Goal: Information Seeking & Learning: Learn about a topic

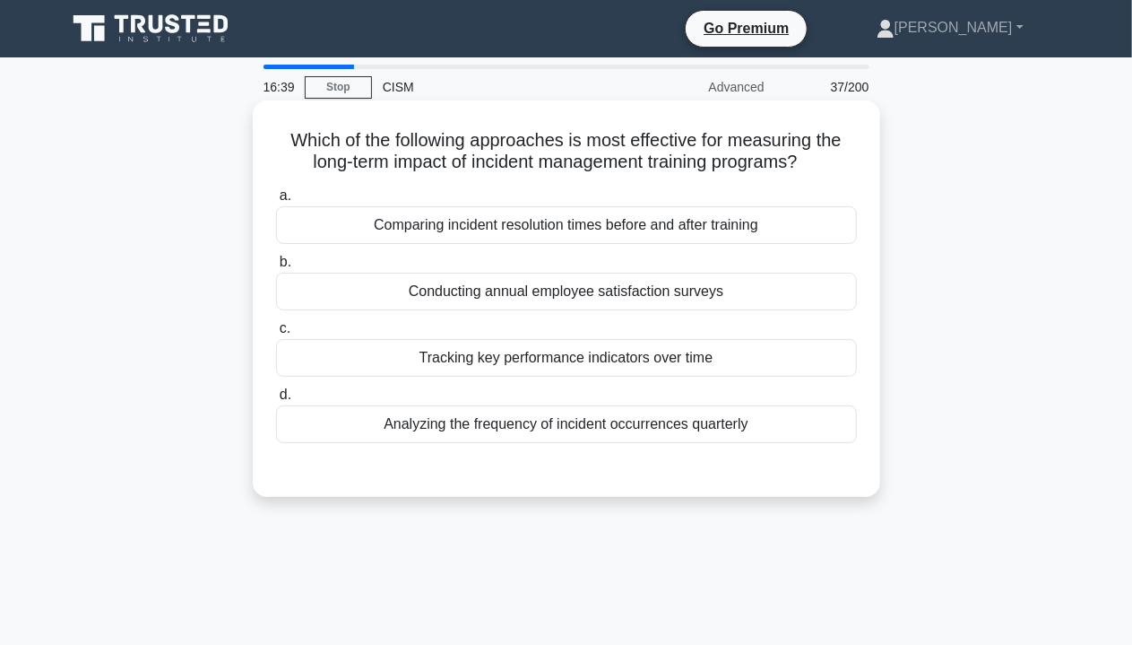
drag, startPoint x: 285, startPoint y: 139, endPoint x: 863, endPoint y: 164, distance: 578.8
click at [863, 164] on div "Which of the following approaches is most effective for measuring the long-term…" at bounding box center [566, 299] width 613 height 382
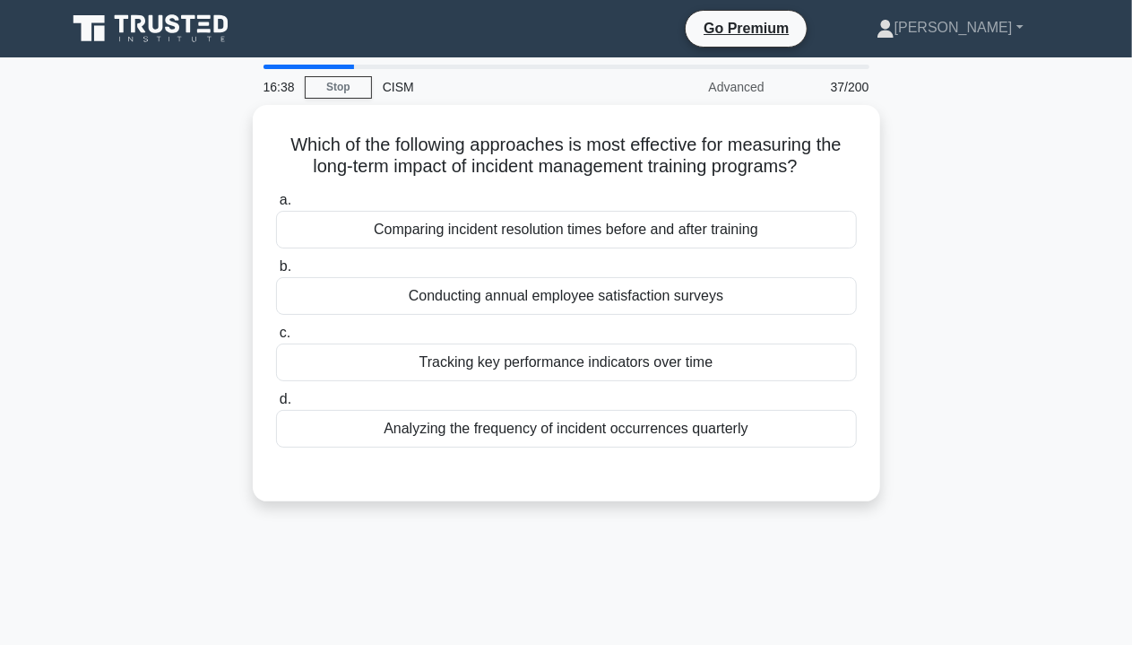
click at [948, 187] on div "Which of the following approaches is most effective for measuring the long-term…" at bounding box center [567, 314] width 1022 height 418
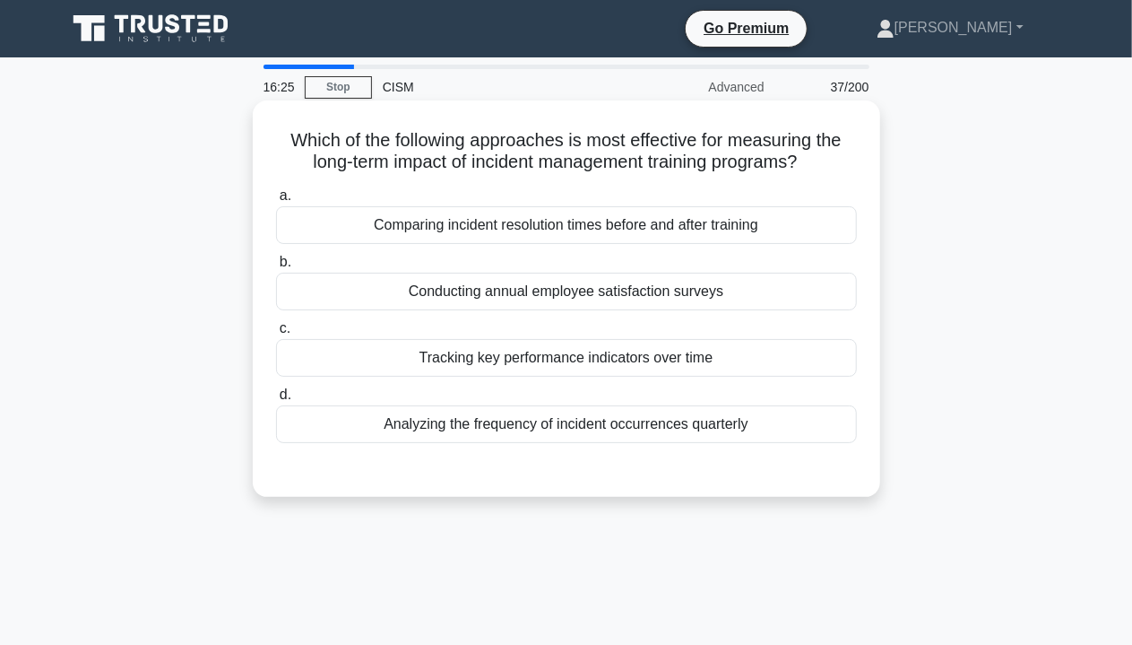
drag, startPoint x: 424, startPoint y: 353, endPoint x: 742, endPoint y: 345, distance: 318.4
click at [742, 345] on div "Tracking key performance indicators over time" at bounding box center [566, 358] width 581 height 38
drag, startPoint x: 449, startPoint y: 286, endPoint x: 762, endPoint y: 284, distance: 312.9
click at [762, 284] on div "Conducting annual employee satisfaction surveys" at bounding box center [566, 292] width 581 height 38
drag, startPoint x: 369, startPoint y: 223, endPoint x: 766, endPoint y: 224, distance: 397.1
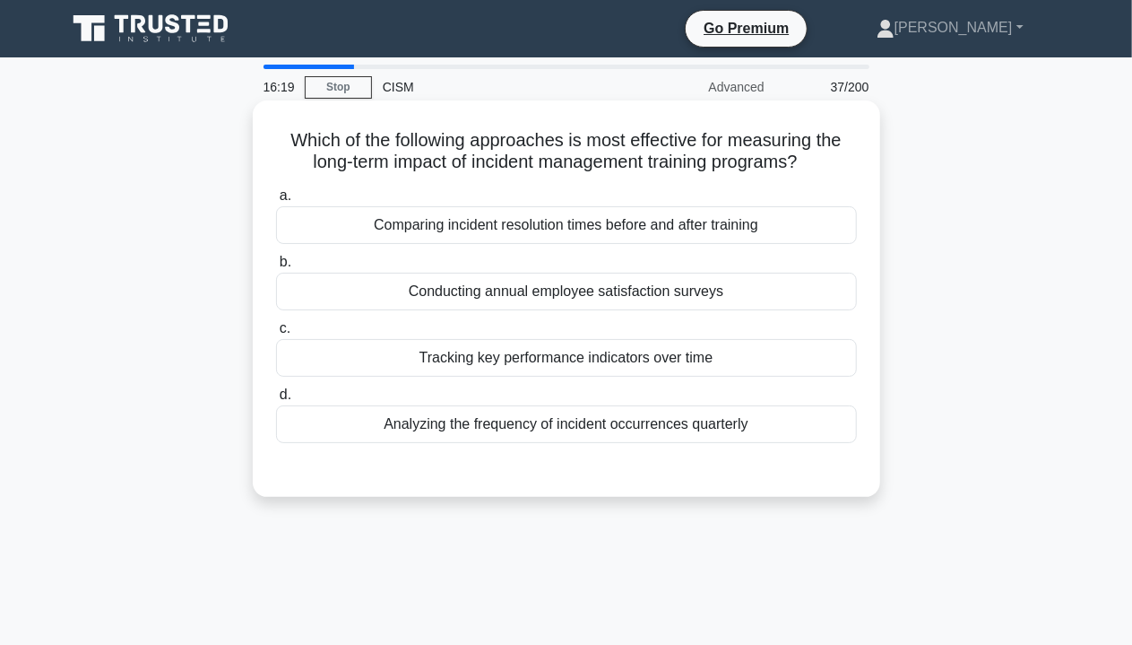
click at [766, 224] on div "Comparing incident resolution times before and after training" at bounding box center [566, 225] width 581 height 38
click at [348, 229] on div "Comparing incident resolution times before and after training" at bounding box center [566, 225] width 581 height 38
click at [276, 202] on input "a. Comparing incident resolution times before and after training" at bounding box center [276, 196] width 0 height 12
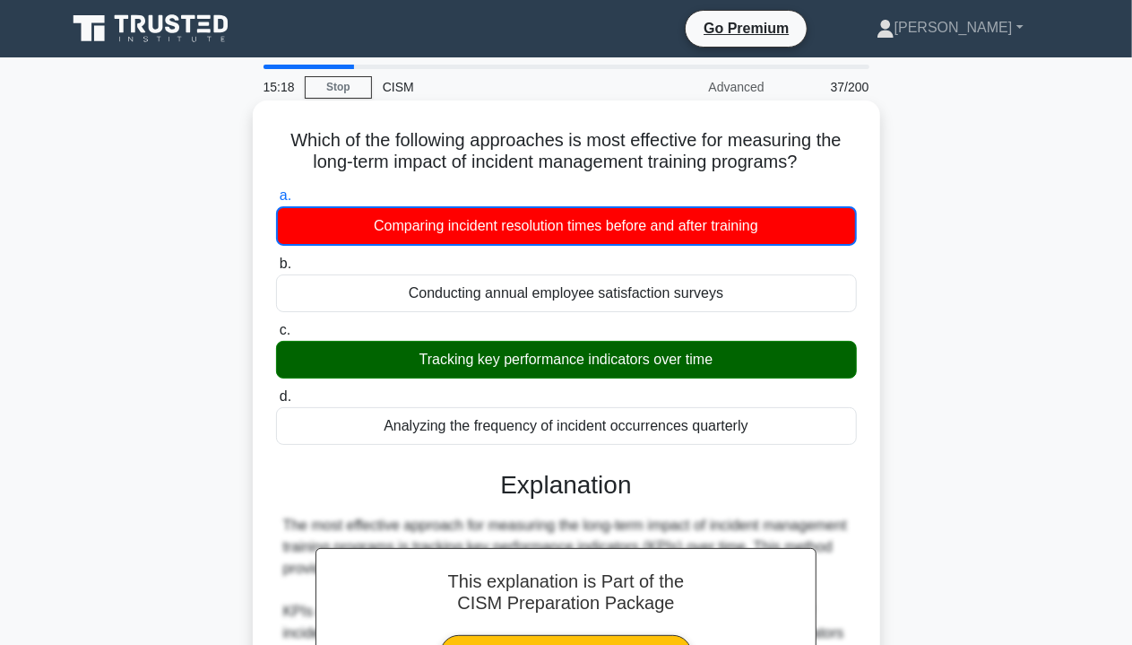
drag, startPoint x: 394, startPoint y: 372, endPoint x: 767, endPoint y: 369, distance: 373.8
click at [767, 369] on div "Tracking key performance indicators over time" at bounding box center [566, 360] width 581 height 38
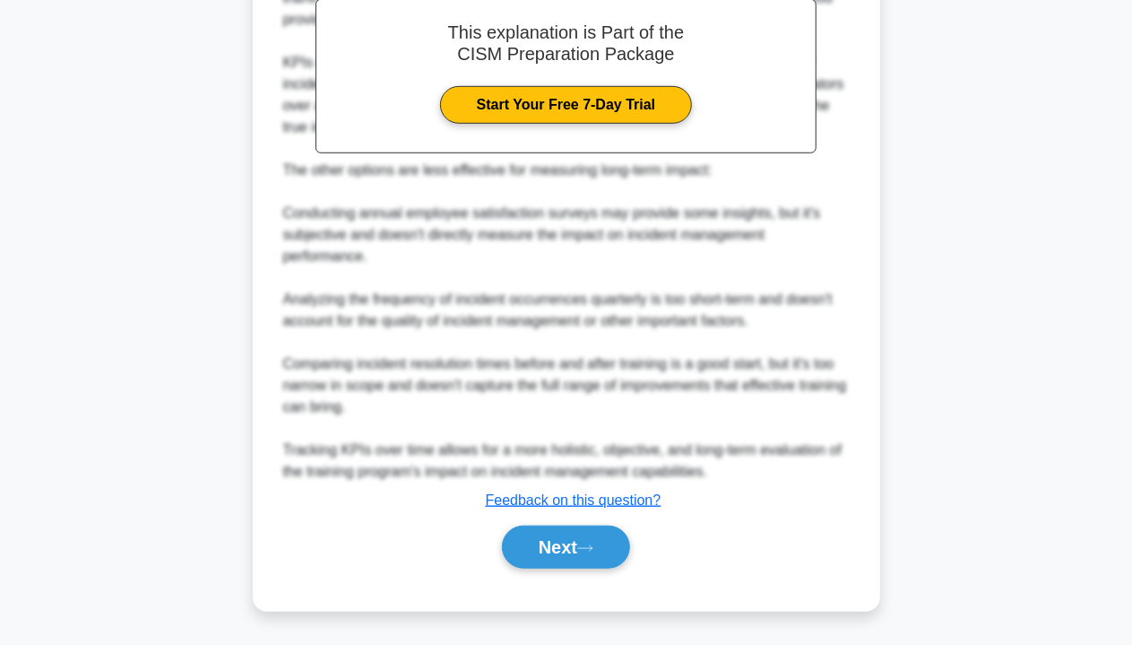
scroll to position [568, 0]
click at [590, 547] on icon at bounding box center [585, 548] width 16 height 10
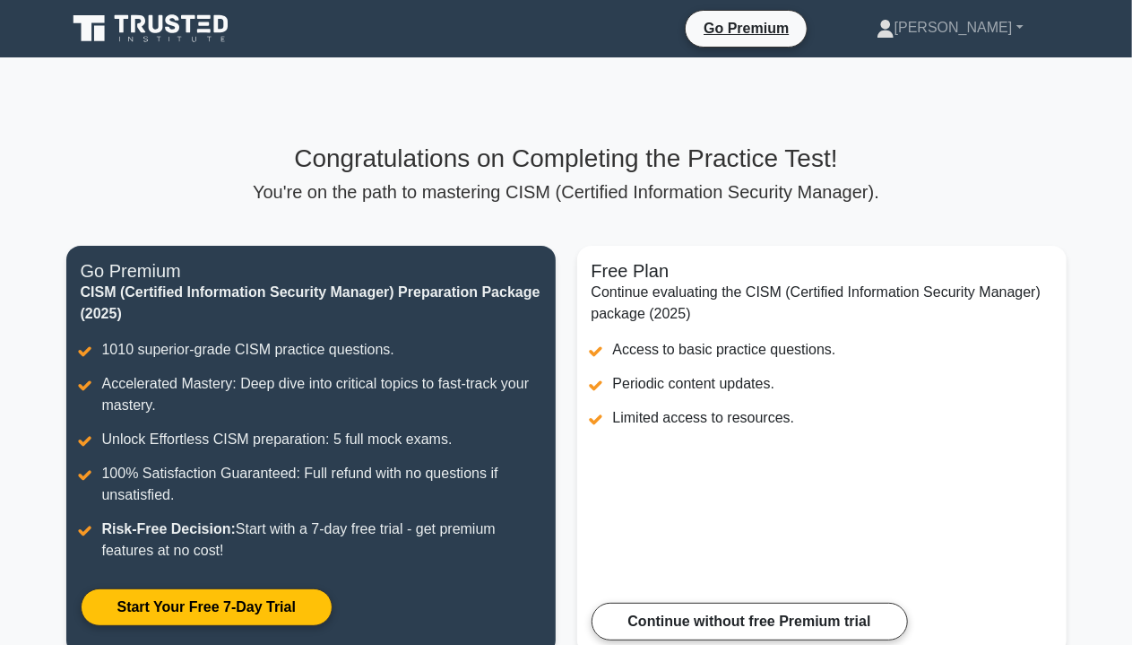
click at [464, 181] on p "You're on the path to mastering CISM (Certified Information Security Manager)." at bounding box center [566, 192] width 1000 height 22
click at [490, 181] on p "You're on the path to mastering CISM (Certified Information Security Manager)." at bounding box center [566, 192] width 1000 height 22
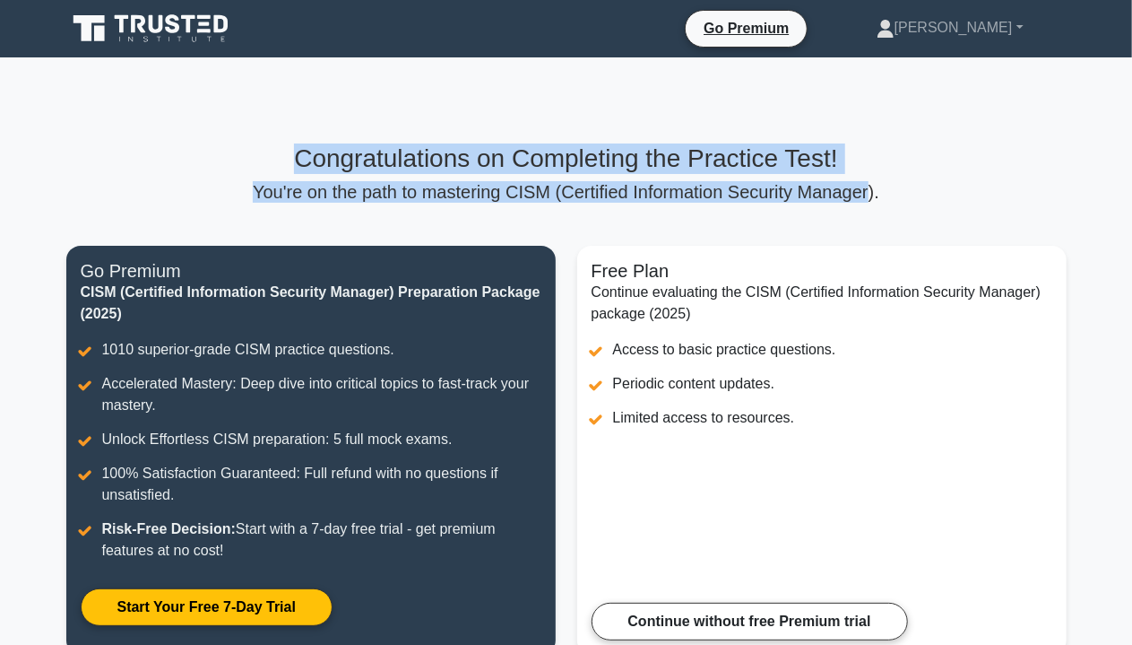
drag, startPoint x: 292, startPoint y: 160, endPoint x: 918, endPoint y: 127, distance: 626.6
click at [853, 196] on div "Congratulations on Completing the Practice Test! You're on the path to masterin…" at bounding box center [566, 172] width 1000 height 59
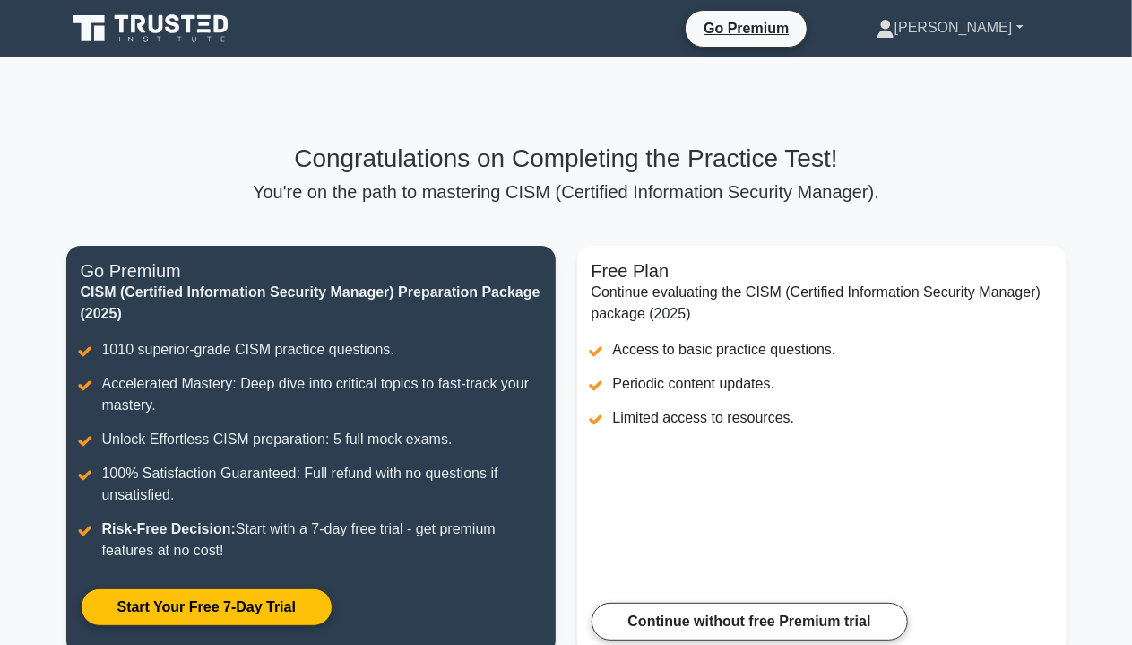
click at [1013, 30] on link "[PERSON_NAME]" at bounding box center [950, 28] width 233 height 36
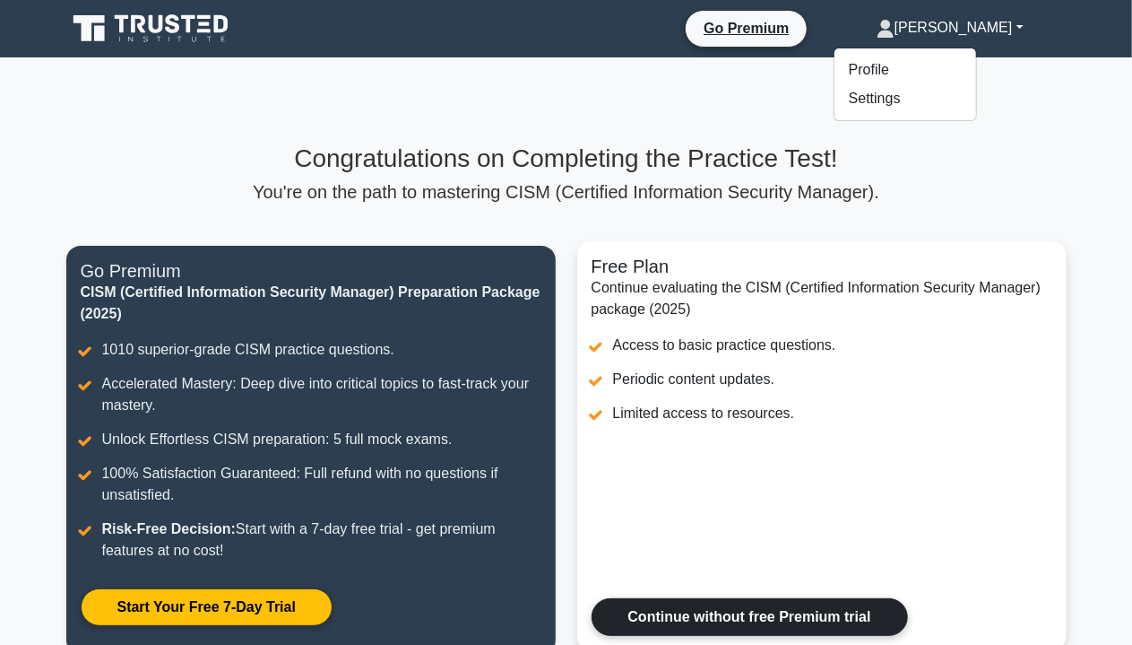
click at [715, 626] on link "Continue without free Premium trial" at bounding box center [750, 617] width 316 height 38
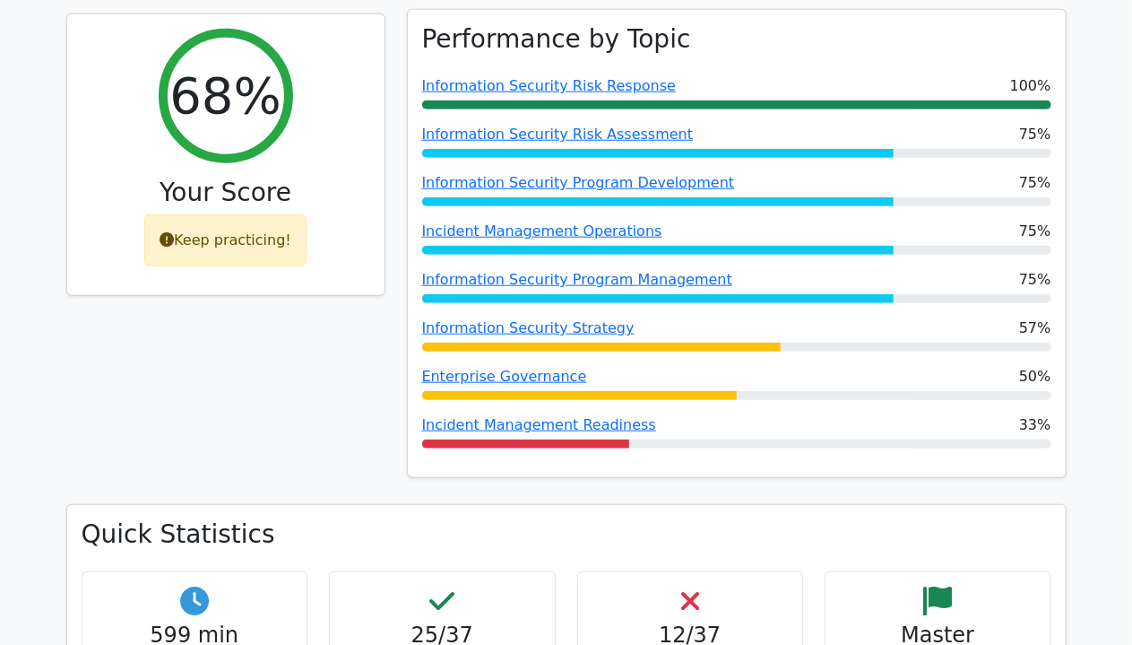
scroll to position [807, 0]
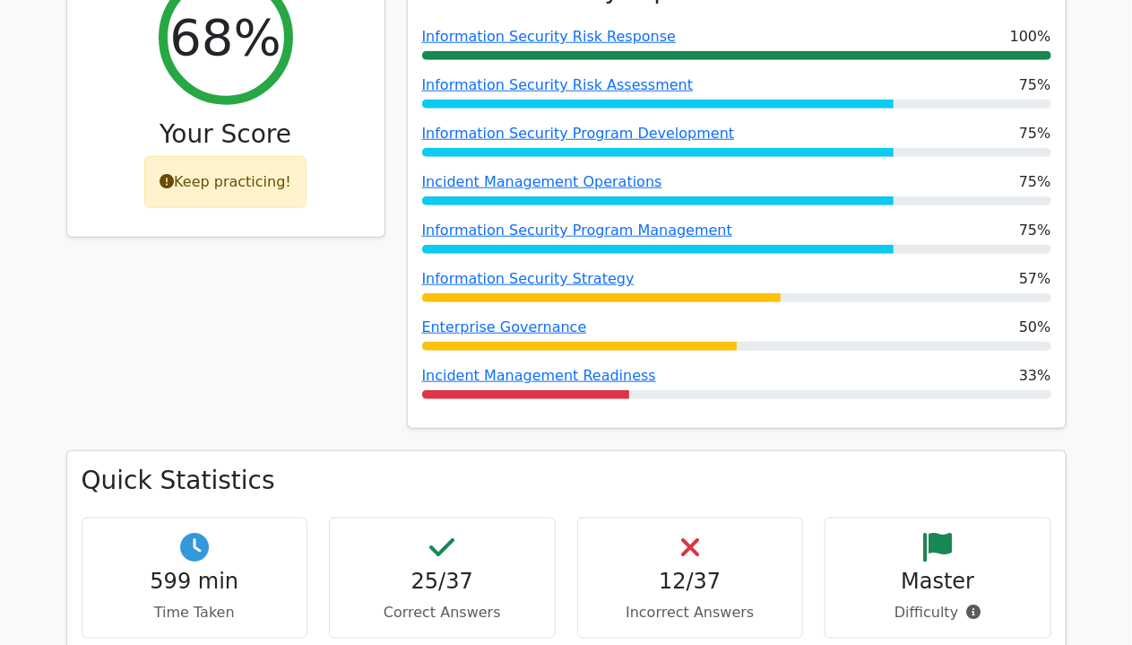
click at [197, 160] on div "Keep practicing!" at bounding box center [225, 182] width 162 height 52
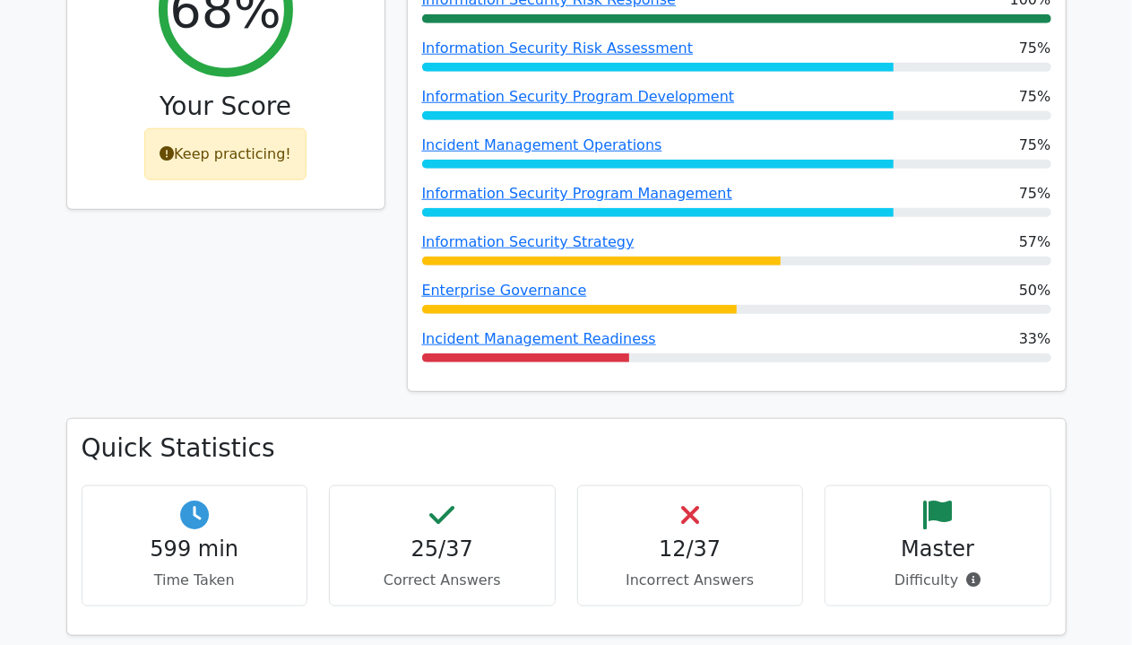
scroll to position [1165, 0]
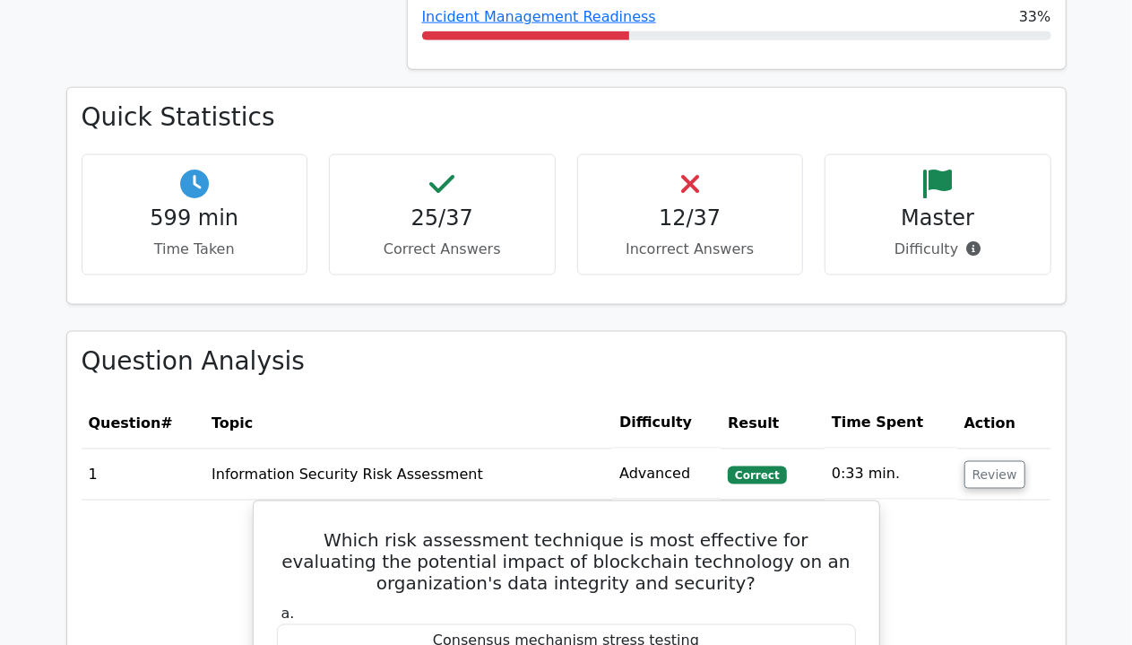
click at [179, 209] on h4 "599 min" at bounding box center [195, 218] width 196 height 26
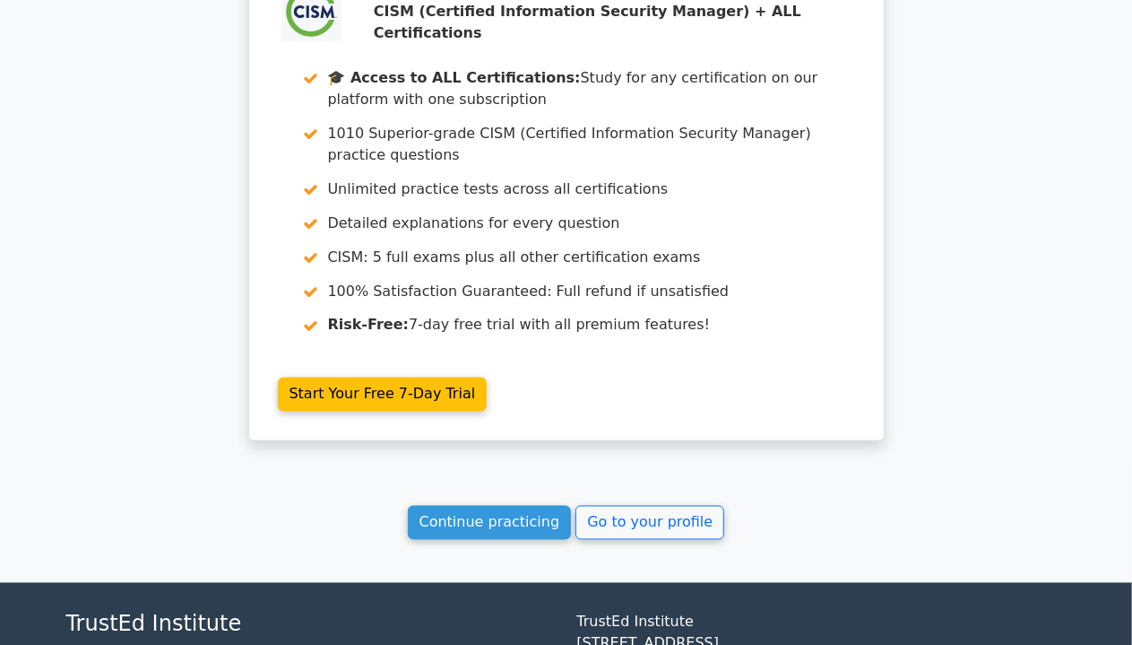
scroll to position [4885, 0]
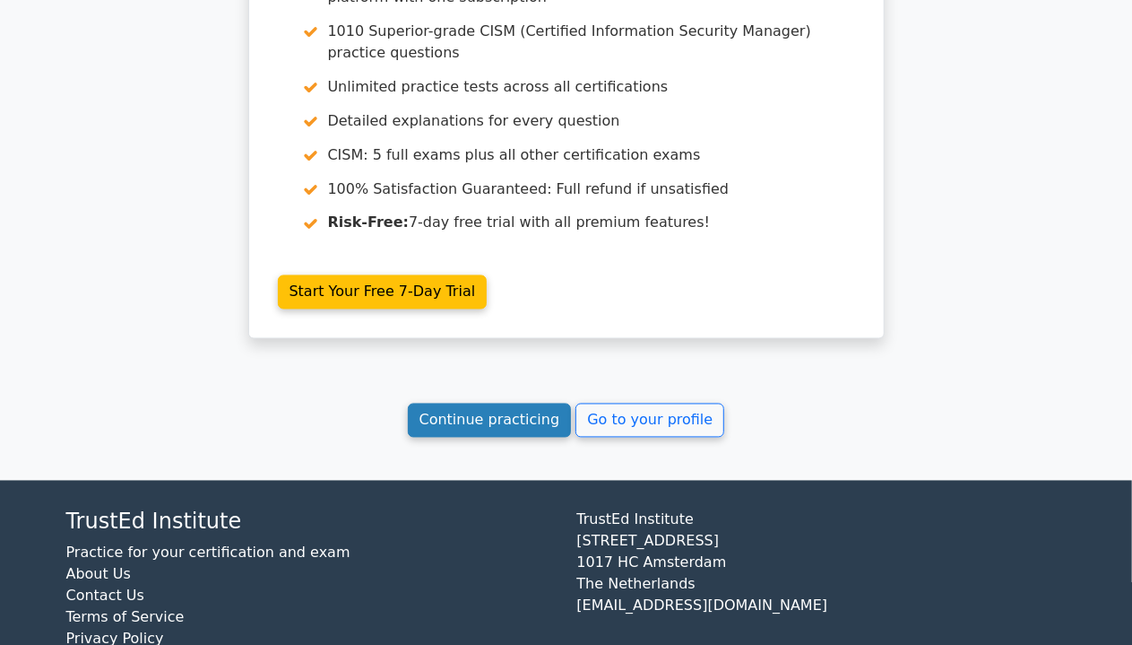
click at [448, 403] on link "Continue practicing" at bounding box center [490, 420] width 164 height 34
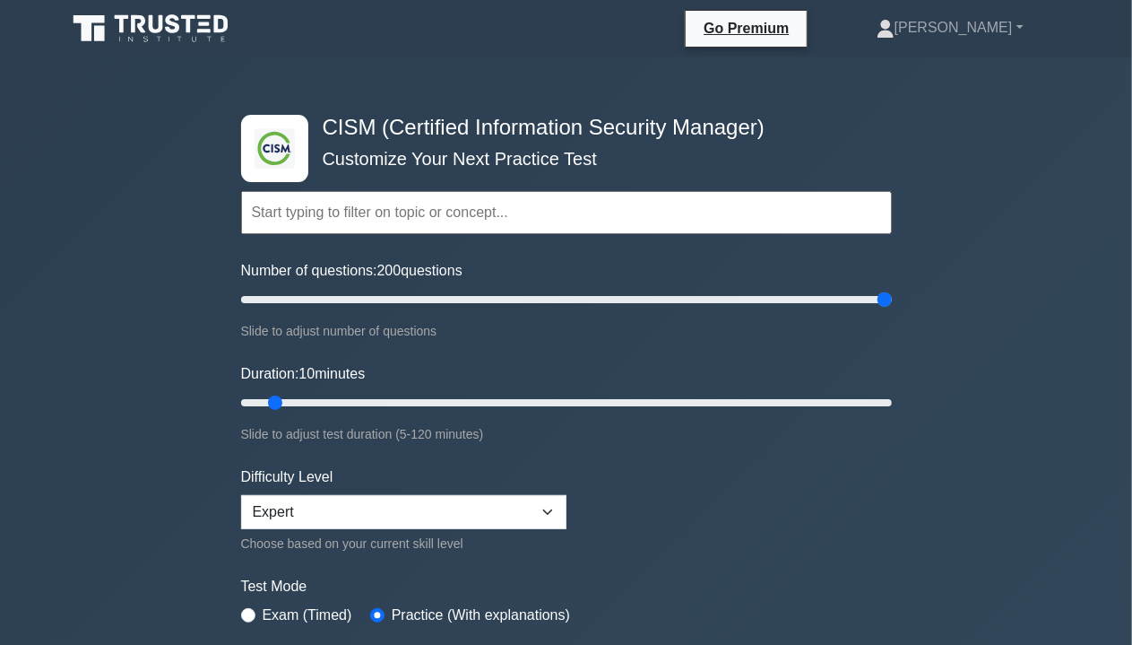
drag, startPoint x: 266, startPoint y: 297, endPoint x: 931, endPoint y: 299, distance: 664.3
type input "200"
click at [892, 299] on input "Number of questions: 200 questions" at bounding box center [566, 300] width 651 height 22
drag, startPoint x: 274, startPoint y: 400, endPoint x: 947, endPoint y: 394, distance: 672.4
type input "120"
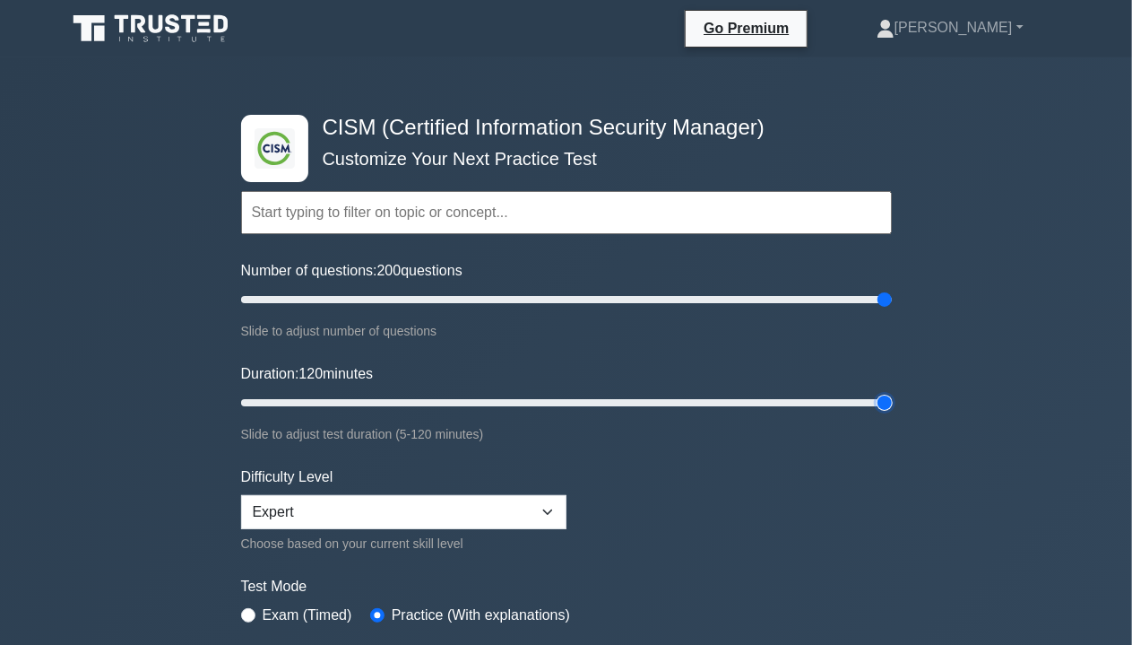
click at [892, 394] on input "Duration: 120 minutes" at bounding box center [566, 403] width 651 height 22
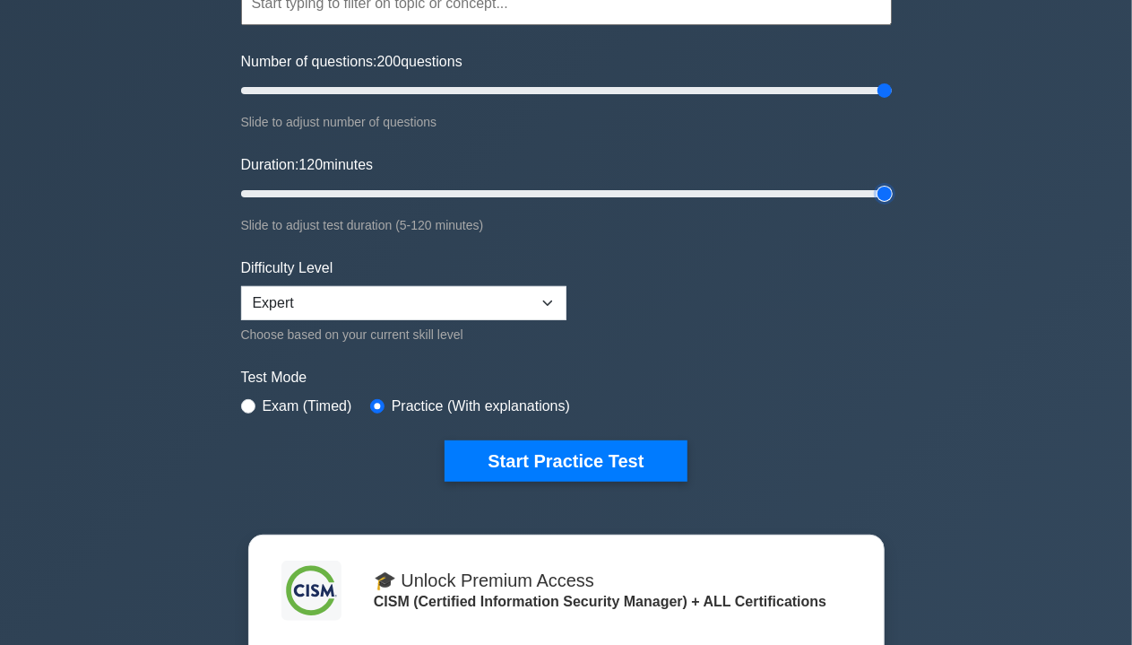
scroll to position [269, 0]
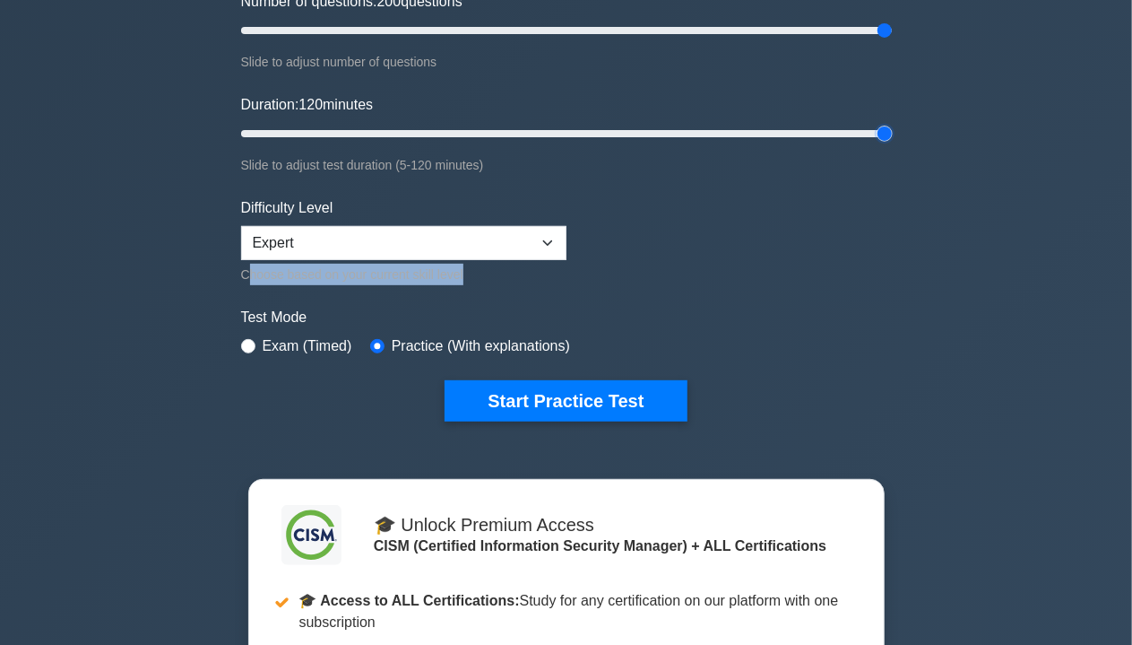
drag, startPoint x: 247, startPoint y: 272, endPoint x: 627, endPoint y: 309, distance: 381.1
click at [559, 270] on div "Choose based on your current skill level" at bounding box center [403, 275] width 325 height 22
click at [690, 316] on label "Test Mode" at bounding box center [566, 318] width 651 height 22
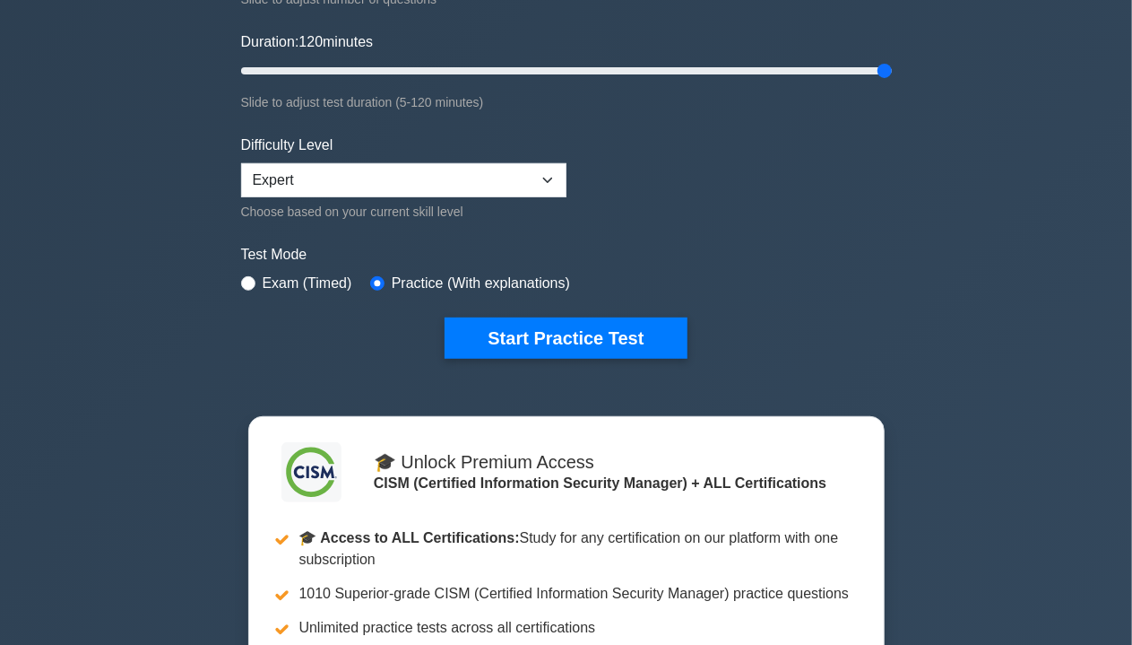
scroll to position [359, 0]
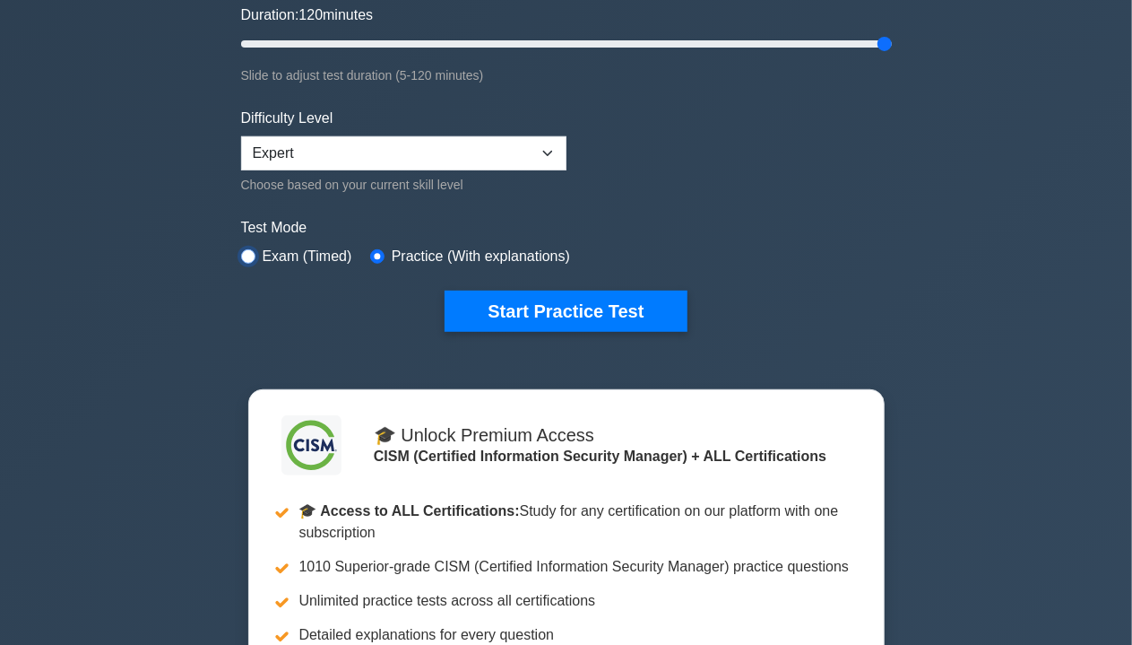
click at [248, 254] on input "radio" at bounding box center [248, 256] width 14 height 14
radio input "true"
click at [375, 251] on input "radio" at bounding box center [377, 256] width 14 height 14
radio input "true"
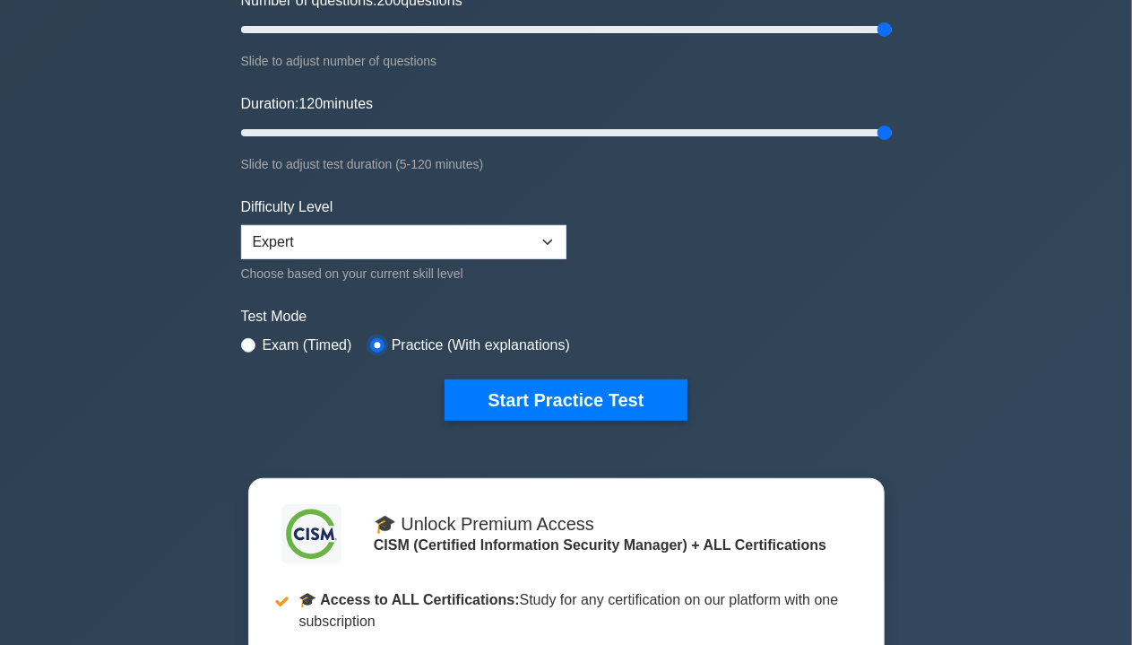
scroll to position [269, 0]
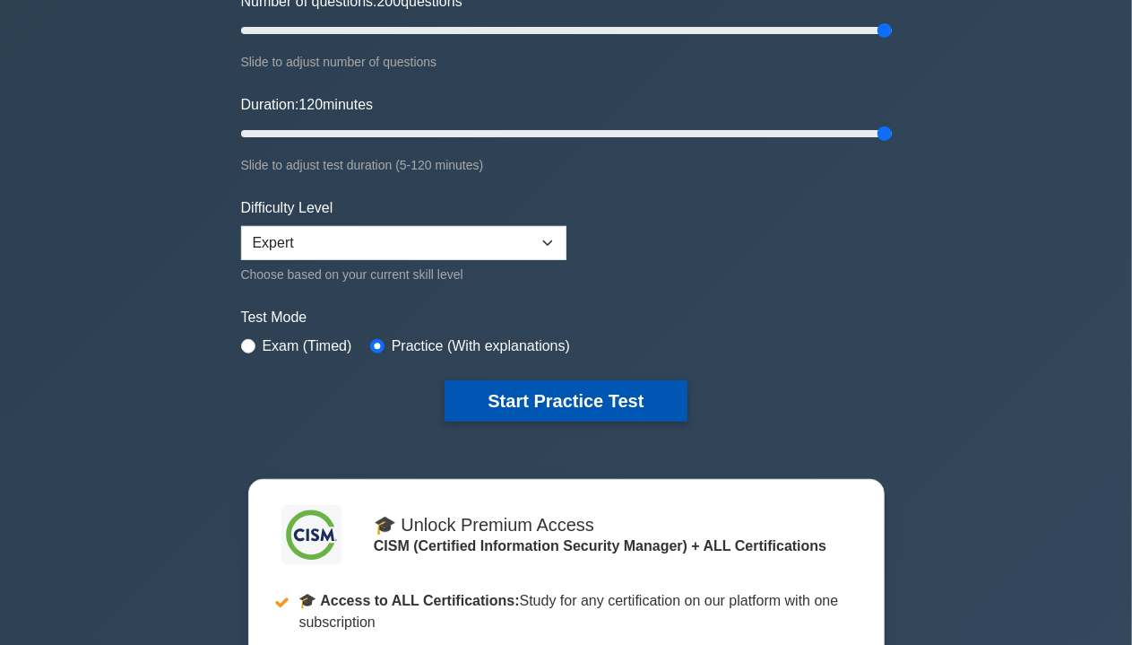
click at [587, 400] on button "Start Practice Test" at bounding box center [566, 400] width 242 height 41
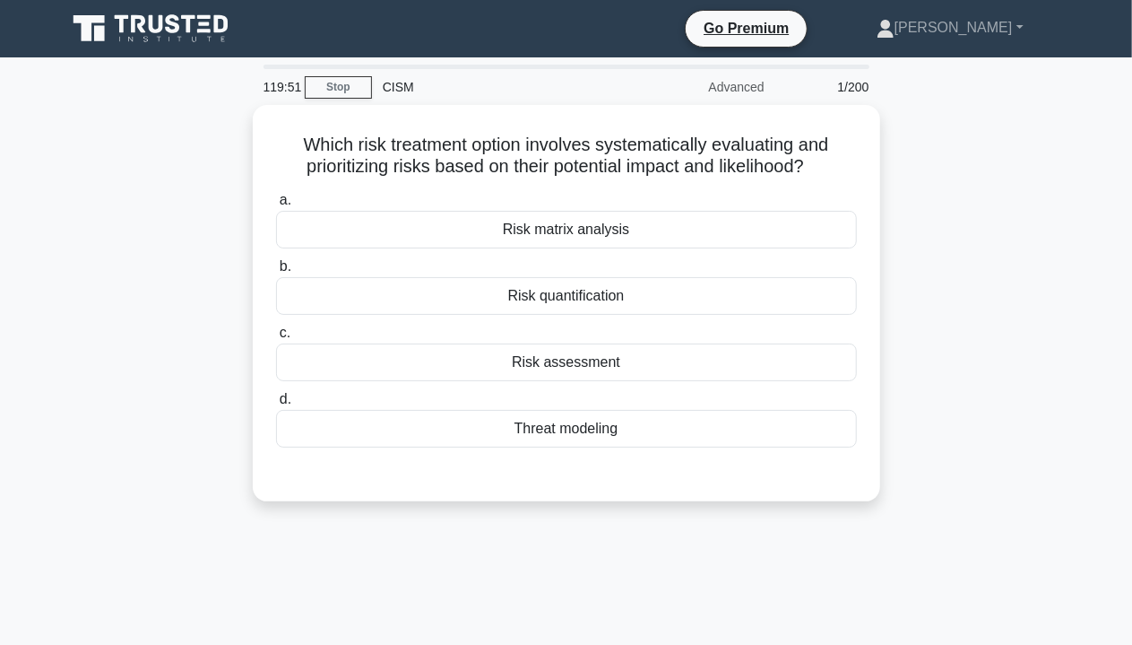
drag, startPoint x: 299, startPoint y: 144, endPoint x: 885, endPoint y: 165, distance: 586.7
click at [885, 165] on div "Which risk treatment option involves systematically evaluating and prioritizing…" at bounding box center [567, 314] width 1022 height 418
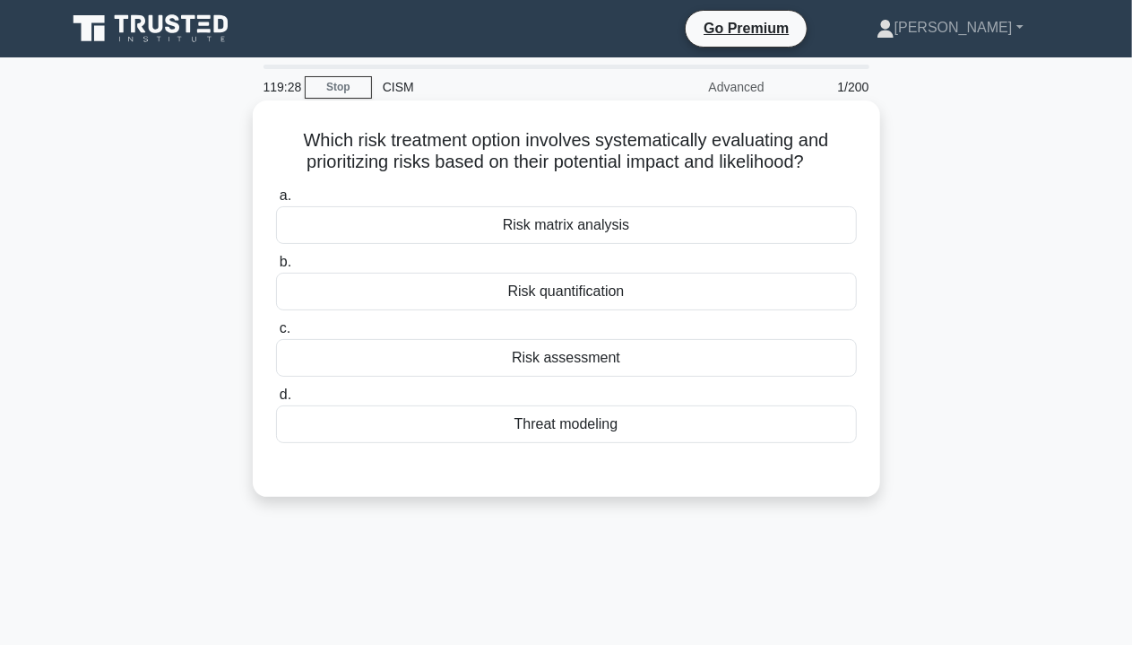
click at [653, 356] on div "Risk assessment" at bounding box center [566, 358] width 581 height 38
click at [276, 334] on input "c. Risk assessment" at bounding box center [276, 329] width 0 height 12
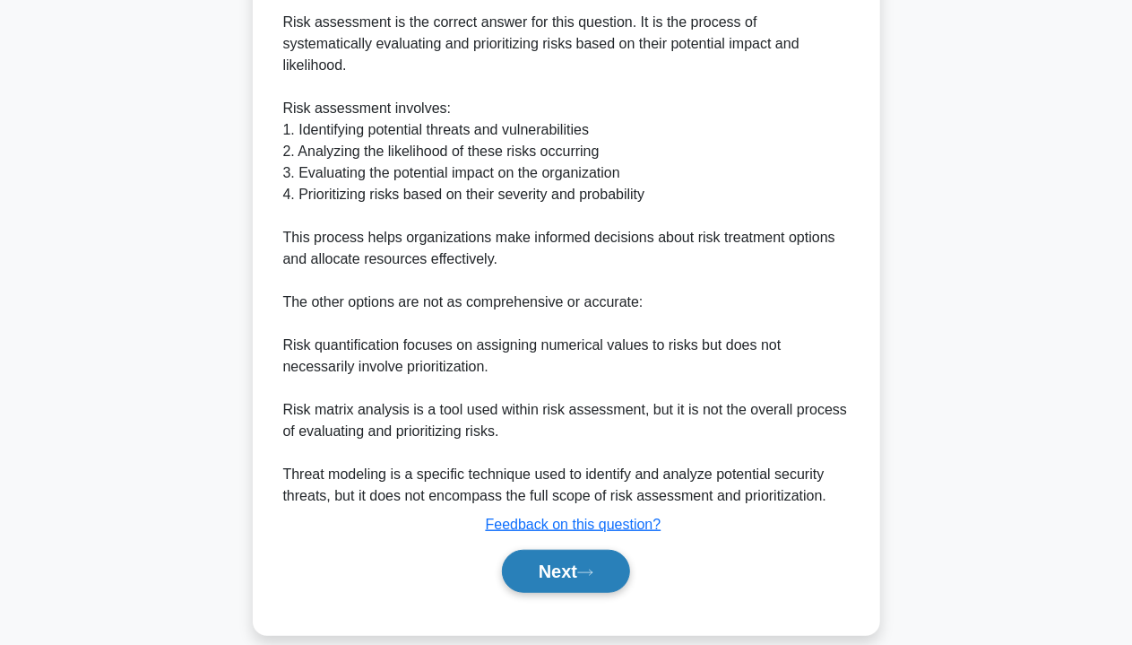
click at [619, 550] on button "Next" at bounding box center [566, 571] width 128 height 43
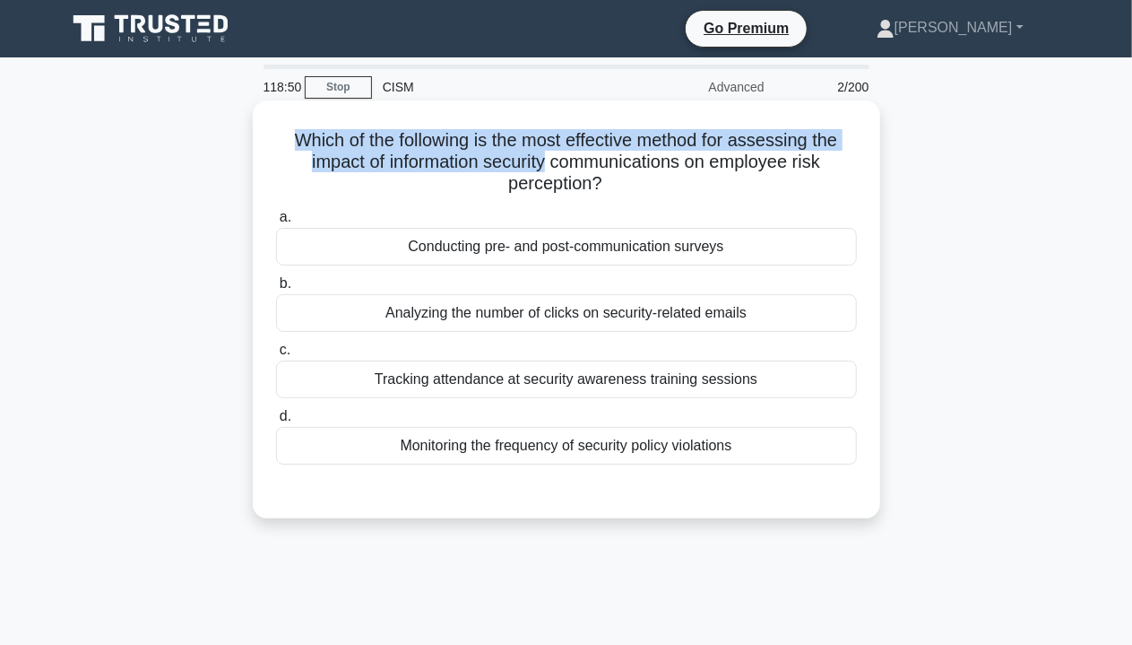
drag, startPoint x: 291, startPoint y: 141, endPoint x: 545, endPoint y: 171, distance: 255.5
click at [545, 171] on h5 "Which of the following is the most effective method for assessing the impact of…" at bounding box center [566, 162] width 585 height 66
click at [545, 169] on h5 "Which of the following is the most effective method for assessing the impact of…" at bounding box center [566, 162] width 585 height 66
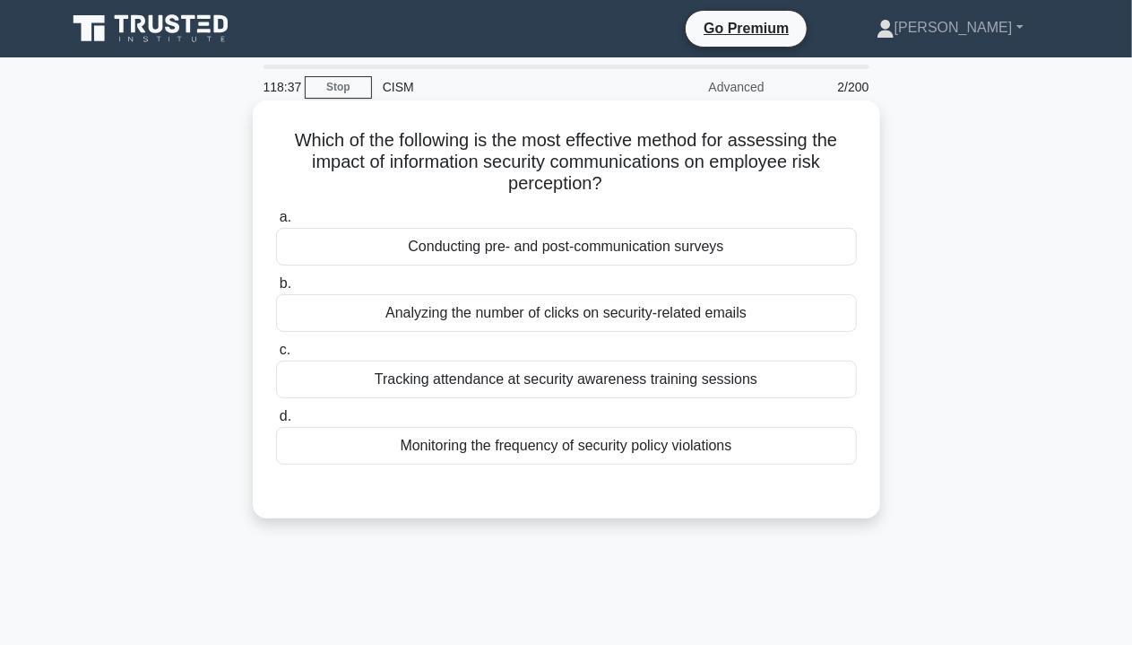
drag, startPoint x: 507, startPoint y: 187, endPoint x: 606, endPoint y: 186, distance: 99.5
click at [606, 186] on h5 "Which of the following is the most effective method for assessing the impact of…" at bounding box center [566, 162] width 585 height 66
drag, startPoint x: 289, startPoint y: 137, endPoint x: 604, endPoint y: 180, distance: 318.5
click at [604, 180] on h5 "Which of the following is the most effective method for assessing the impact of…" at bounding box center [566, 162] width 585 height 66
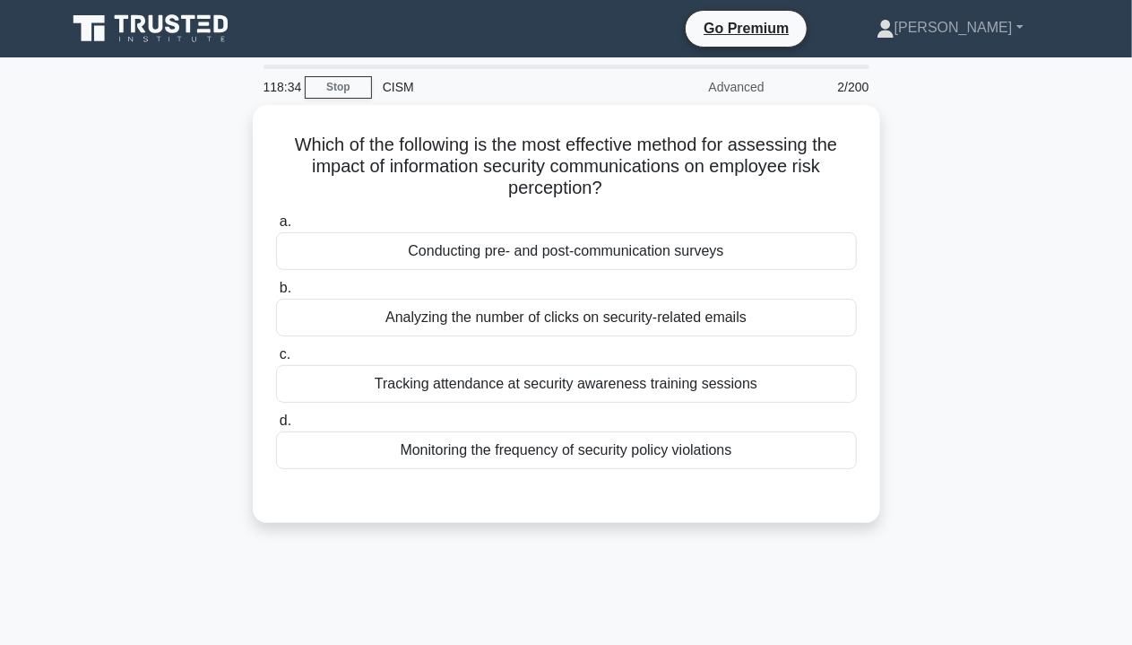
click at [948, 408] on div "Which of the following is the most effective method for assessing the impact of…" at bounding box center [567, 324] width 1022 height 439
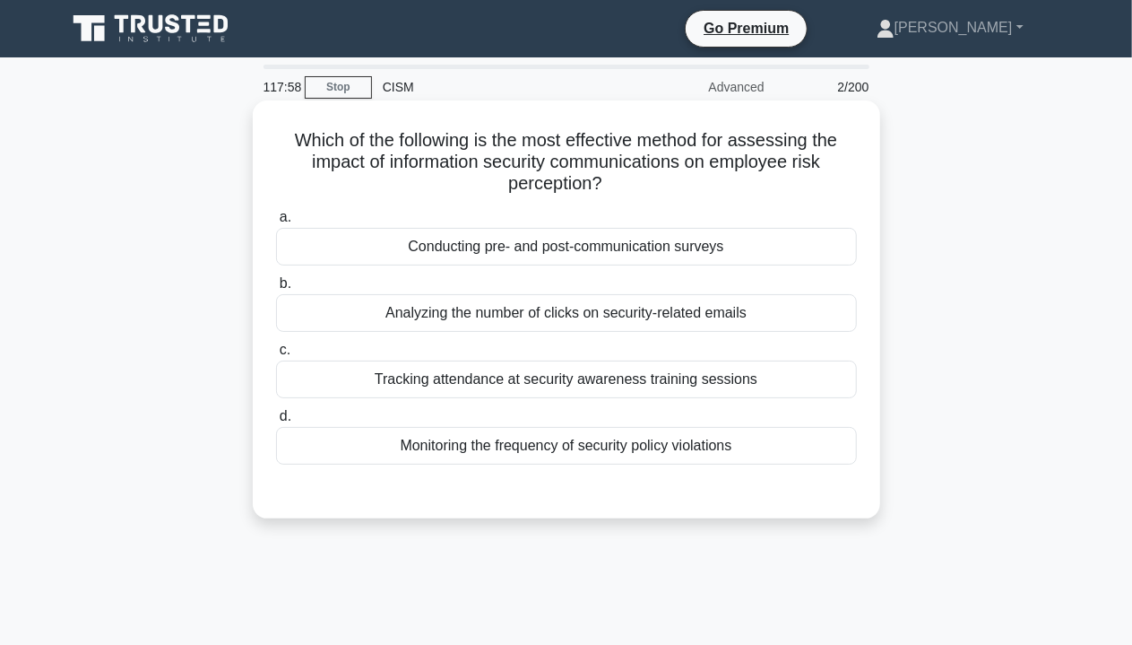
drag, startPoint x: 377, startPoint y: 376, endPoint x: 573, endPoint y: 388, distance: 196.7
click at [573, 388] on div "Tracking attendance at security awareness training sessions" at bounding box center [566, 379] width 581 height 38
click at [377, 383] on div "Tracking attendance at security awareness training sessions" at bounding box center [566, 379] width 581 height 38
click at [276, 356] on input "c. Tracking attendance at security awareness training sessions" at bounding box center [276, 350] width 0 height 12
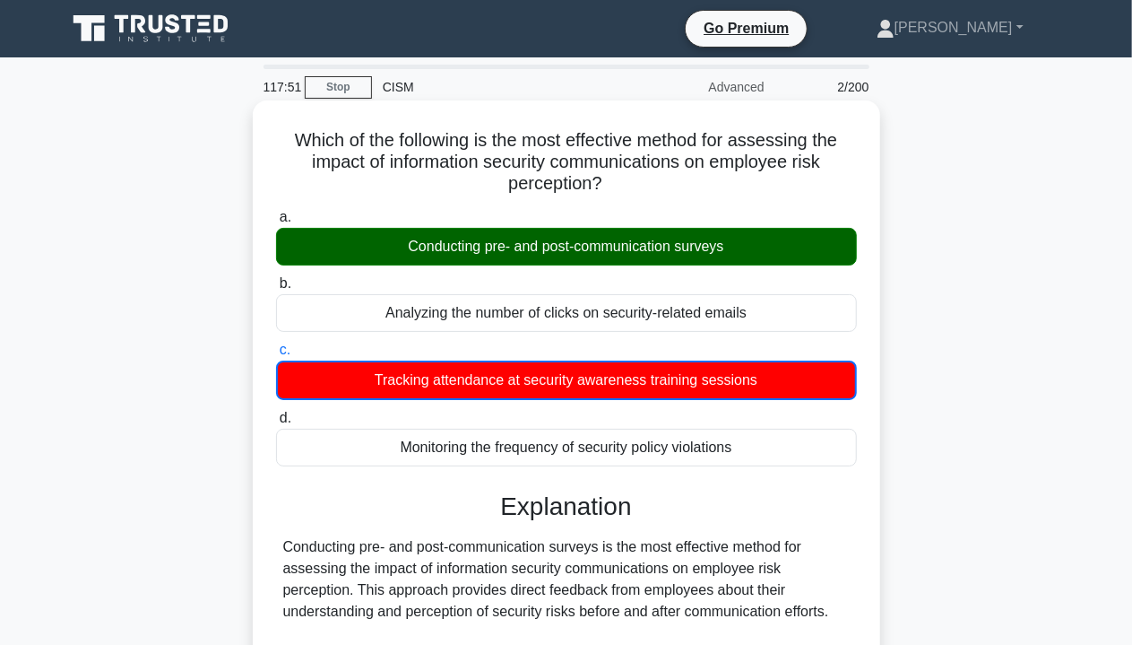
drag, startPoint x: 394, startPoint y: 247, endPoint x: 740, endPoint y: 250, distance: 346.1
click at [740, 250] on div "Conducting pre- and post-communication surveys" at bounding box center [566, 247] width 581 height 38
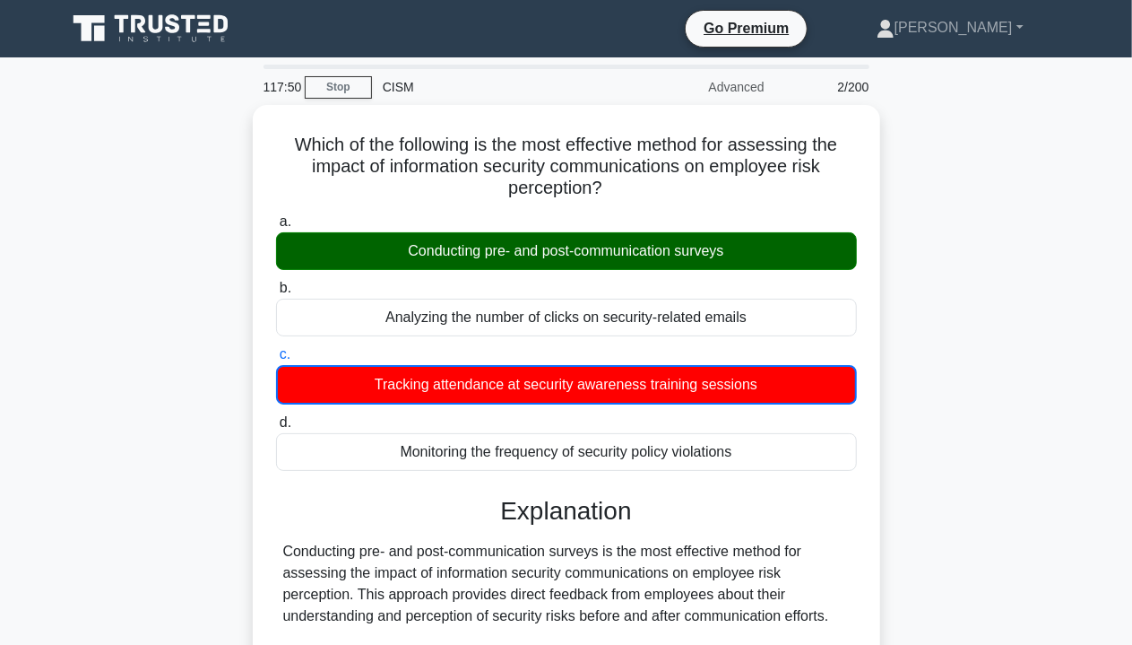
click at [943, 339] on div "Which of the following is the most effective method for assessing the impact of…" at bounding box center [567, 634] width 1022 height 1059
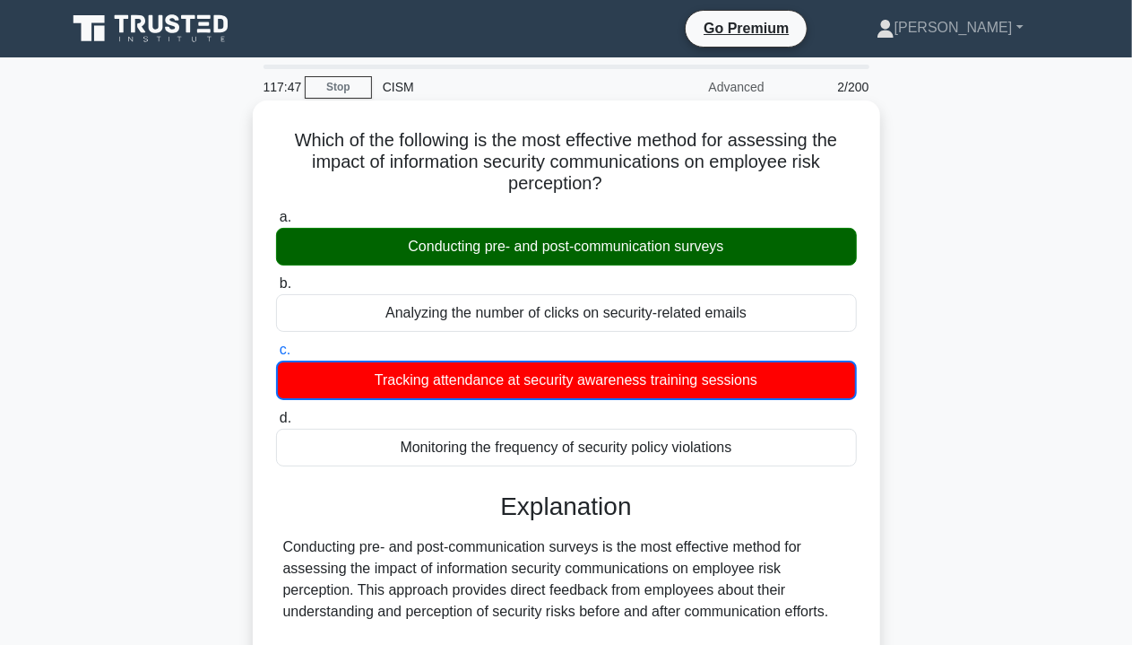
drag, startPoint x: 400, startPoint y: 249, endPoint x: 740, endPoint y: 252, distance: 340.7
click at [740, 252] on div "Conducting pre- and post-communication surveys" at bounding box center [566, 247] width 581 height 38
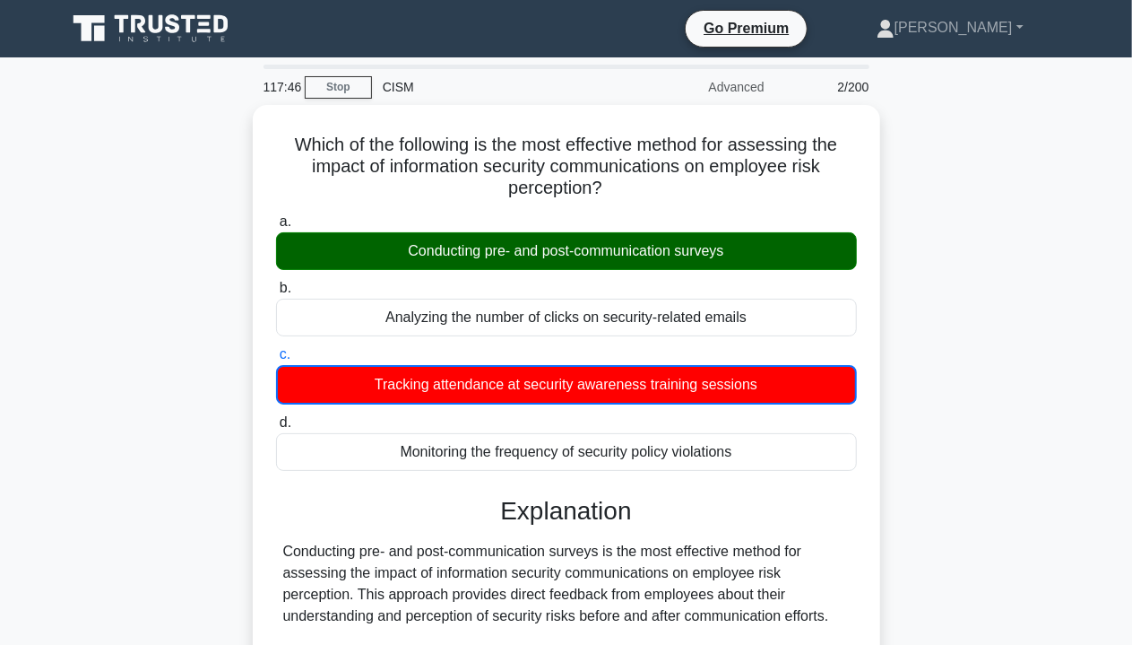
click at [973, 354] on div "Which of the following is the most effective method for assessing the impact of…" at bounding box center [567, 634] width 1022 height 1059
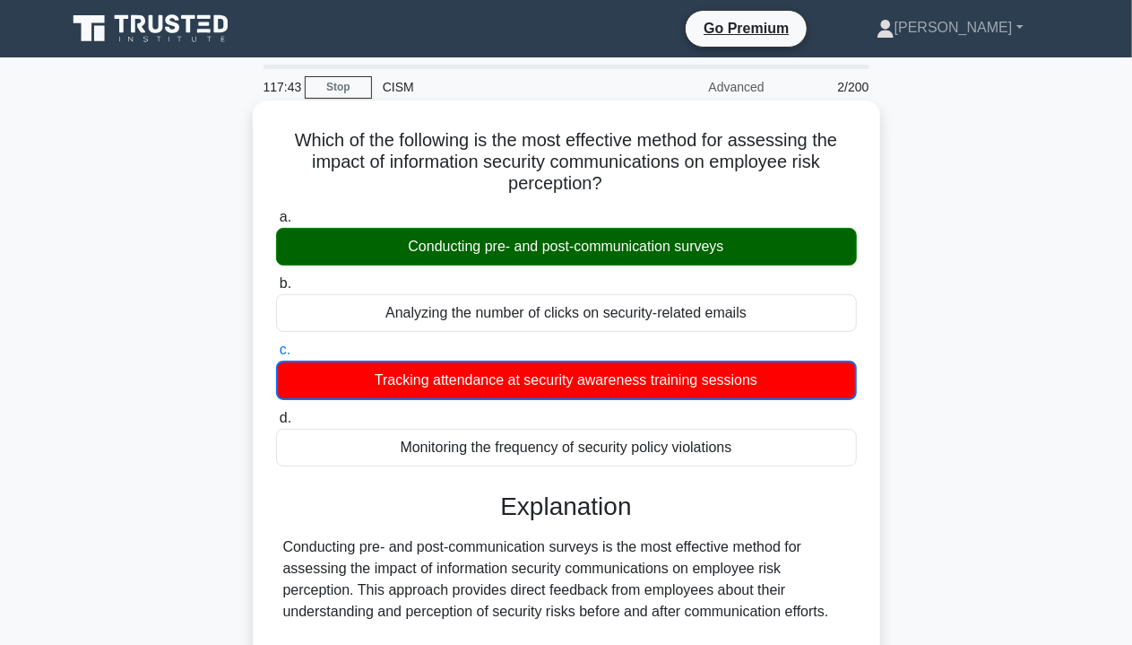
drag, startPoint x: 532, startPoint y: 250, endPoint x: 470, endPoint y: 253, distance: 61.9
click at [754, 250] on div "Conducting pre- and post-communication surveys" at bounding box center [566, 247] width 581 height 38
click at [416, 259] on div "Conducting pre- and post-communication surveys" at bounding box center [566, 247] width 581 height 38
click at [276, 223] on input "a. Conducting pre- and post-communication surveys" at bounding box center [276, 218] width 0 height 12
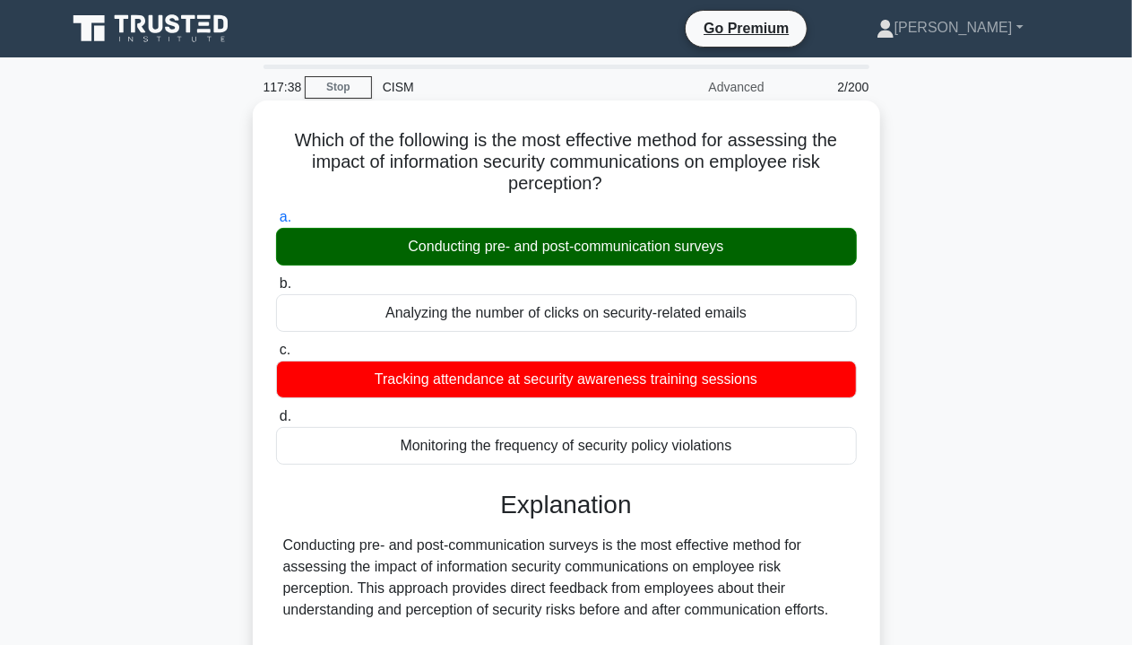
drag, startPoint x: 399, startPoint y: 248, endPoint x: 731, endPoint y: 252, distance: 331.7
click at [731, 252] on div "Conducting pre- and post-communication surveys" at bounding box center [566, 247] width 581 height 38
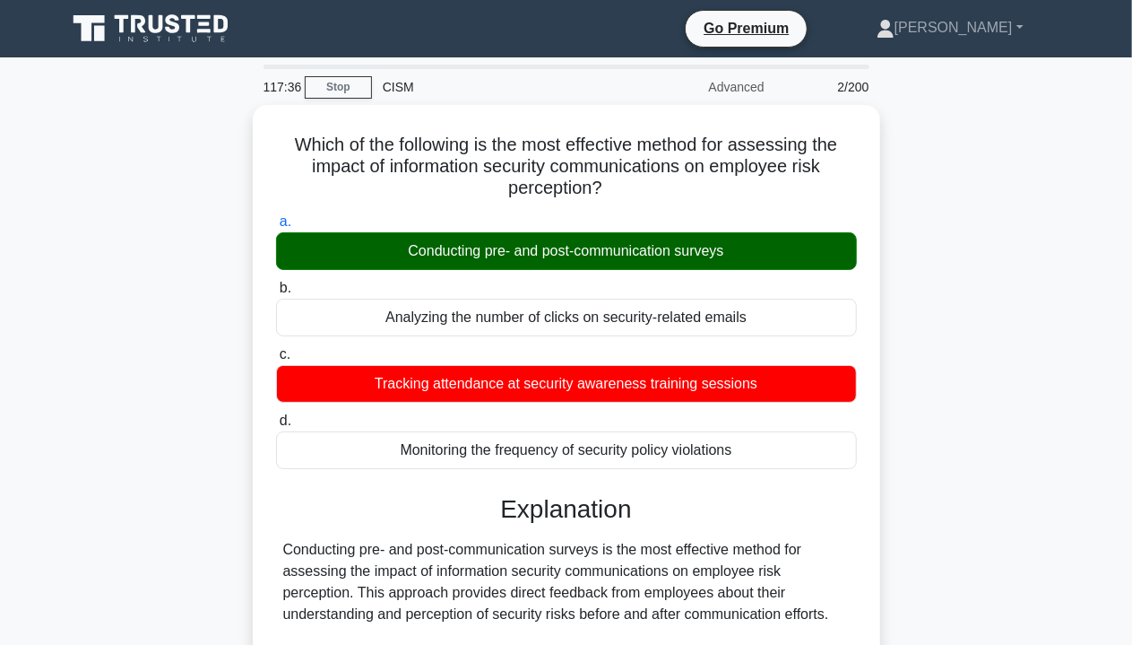
click at [953, 331] on div "Which of the following is the most effective method for assessing the impact of…" at bounding box center [567, 633] width 1022 height 1057
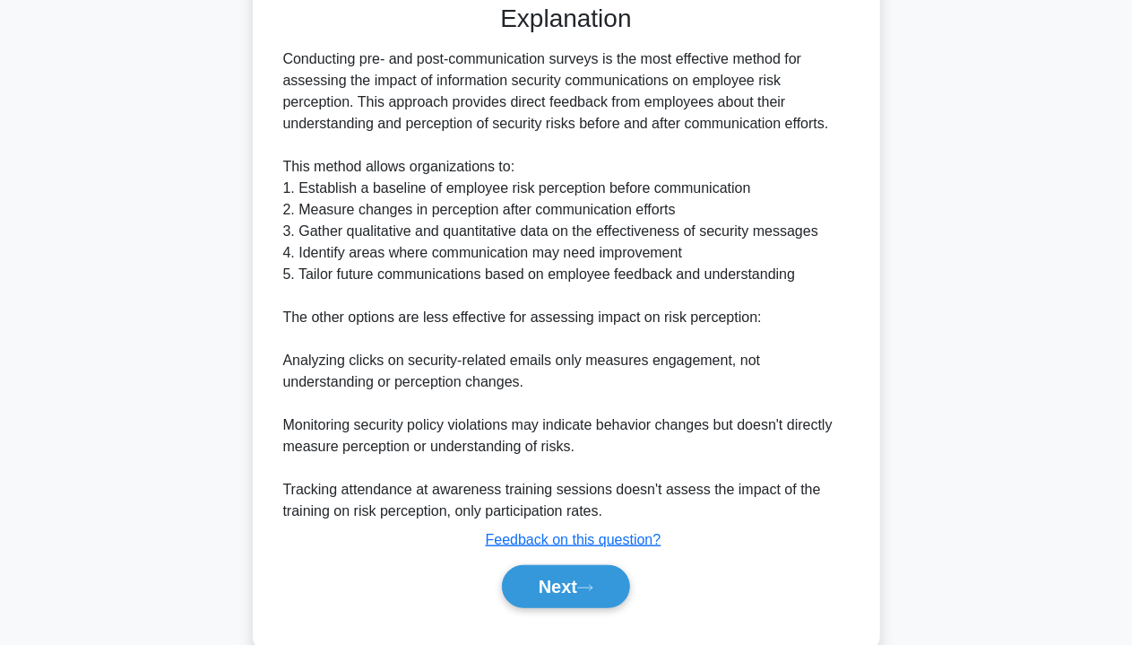
scroll to position [523, 0]
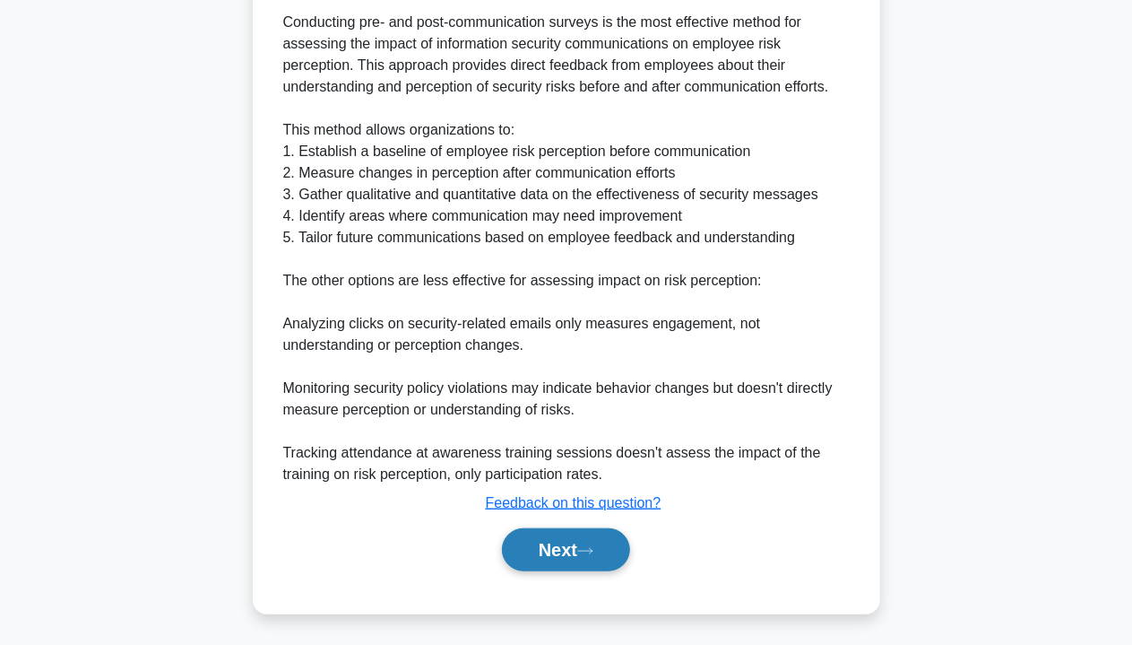
click at [569, 550] on button "Next" at bounding box center [566, 549] width 128 height 43
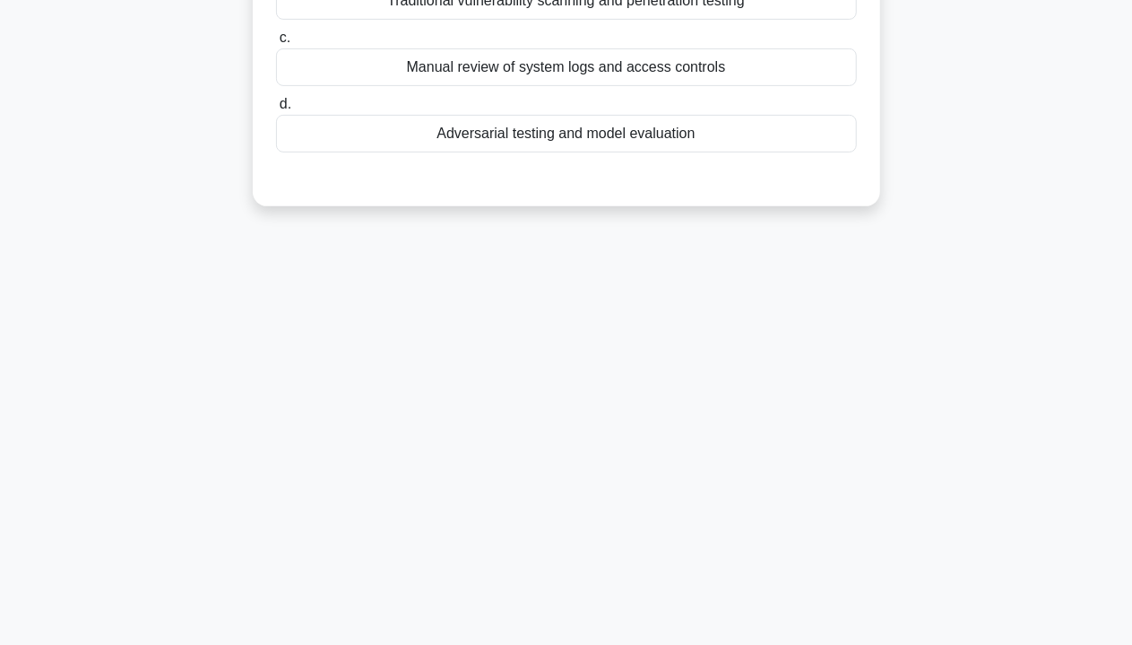
scroll to position [0, 0]
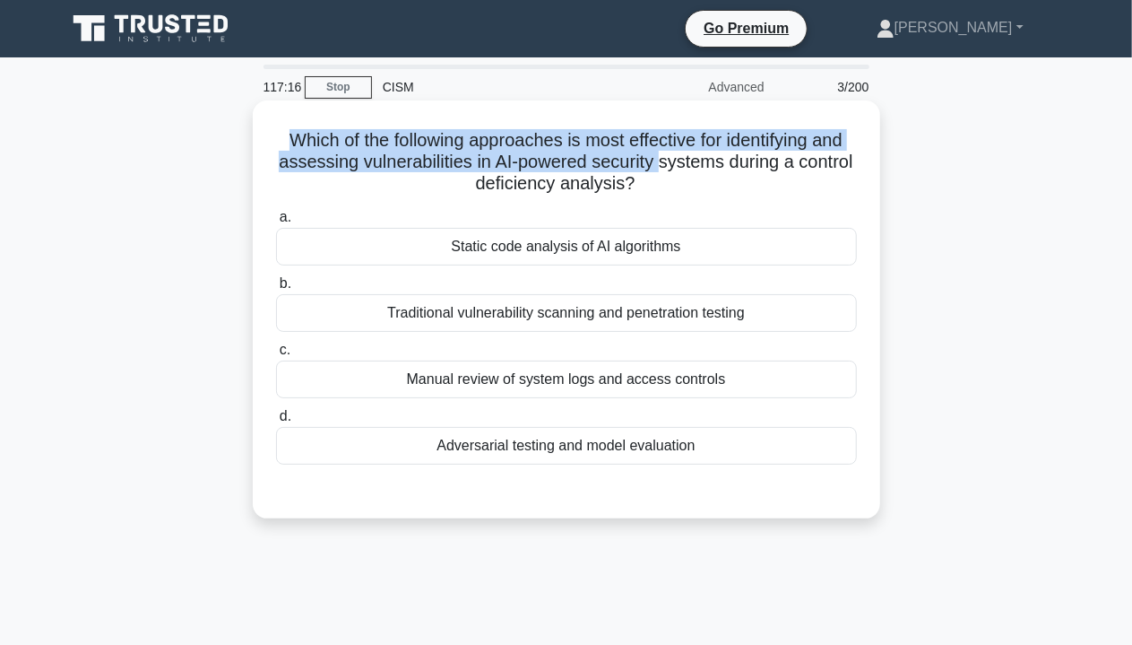
drag, startPoint x: 280, startPoint y: 143, endPoint x: 689, endPoint y: 168, distance: 410.5
click at [689, 168] on h5 "Which of the following approaches is most effective for identifying and assessi…" at bounding box center [566, 162] width 585 height 66
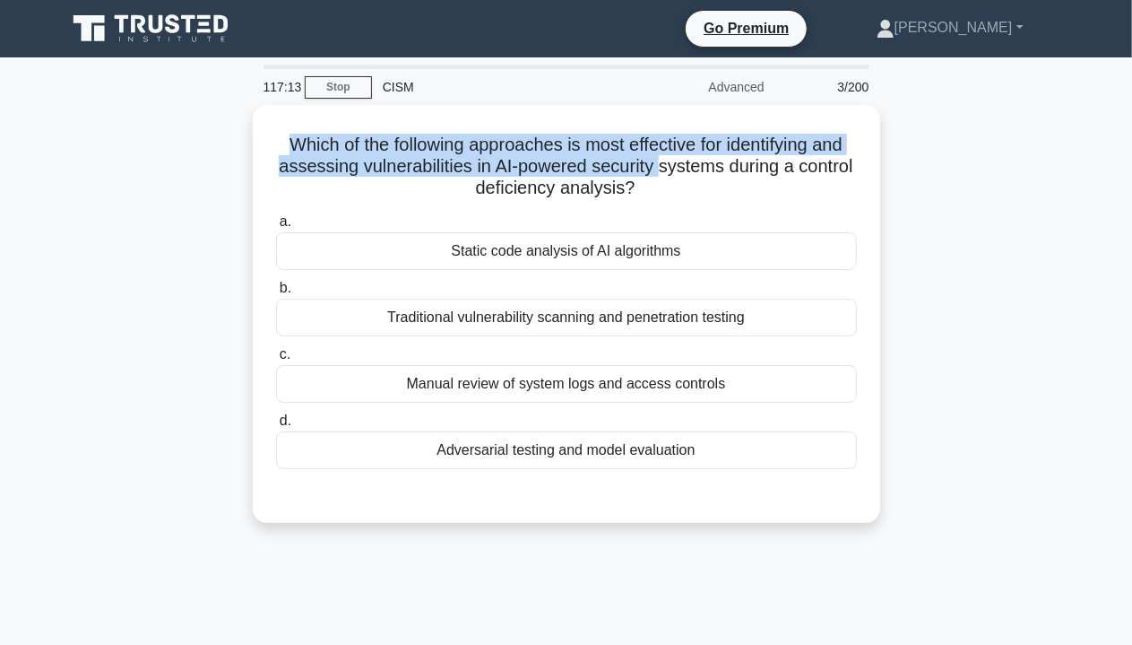
click at [230, 132] on div "Which of the following approaches is most effective for identifying and assessi…" at bounding box center [567, 324] width 1022 height 439
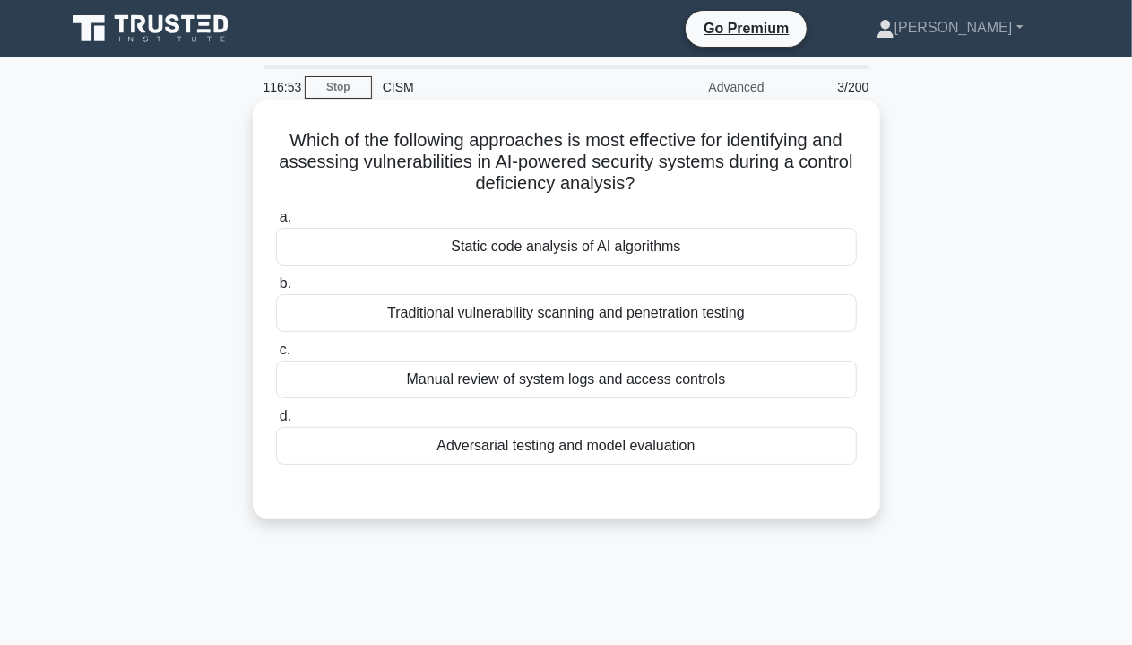
drag, startPoint x: 280, startPoint y: 139, endPoint x: 669, endPoint y: 180, distance: 391.3
click at [669, 180] on h5 "Which of the following approaches is most effective for identifying and assessi…" at bounding box center [566, 162] width 585 height 66
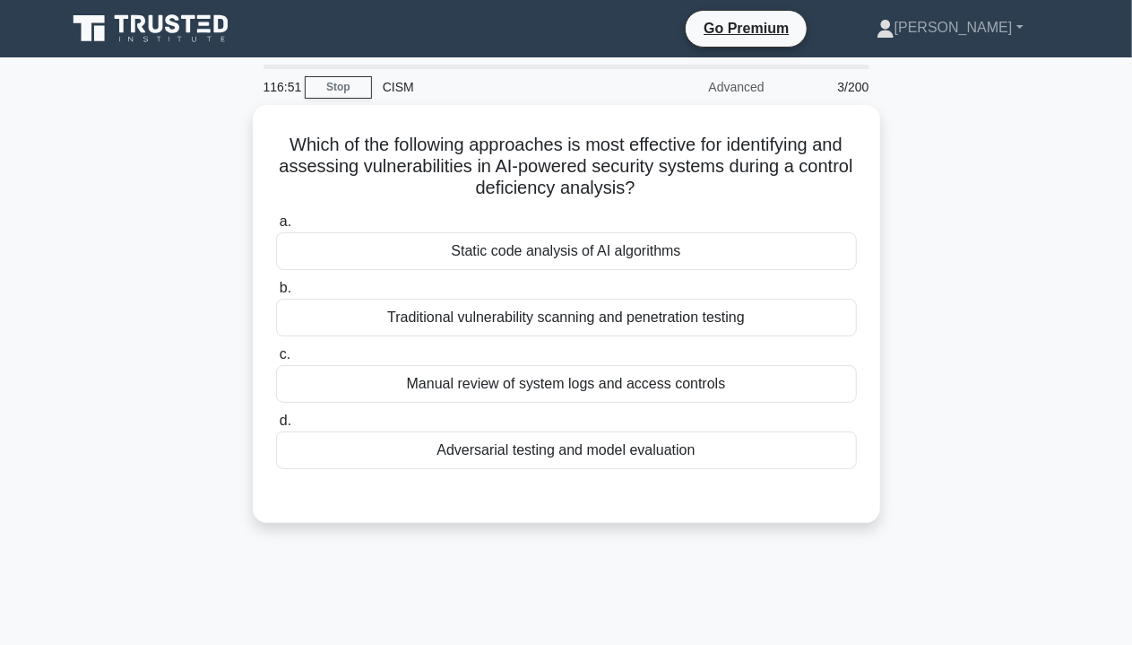
click at [957, 216] on div "Which of the following approaches is most effective for identifying and assessi…" at bounding box center [567, 324] width 1022 height 439
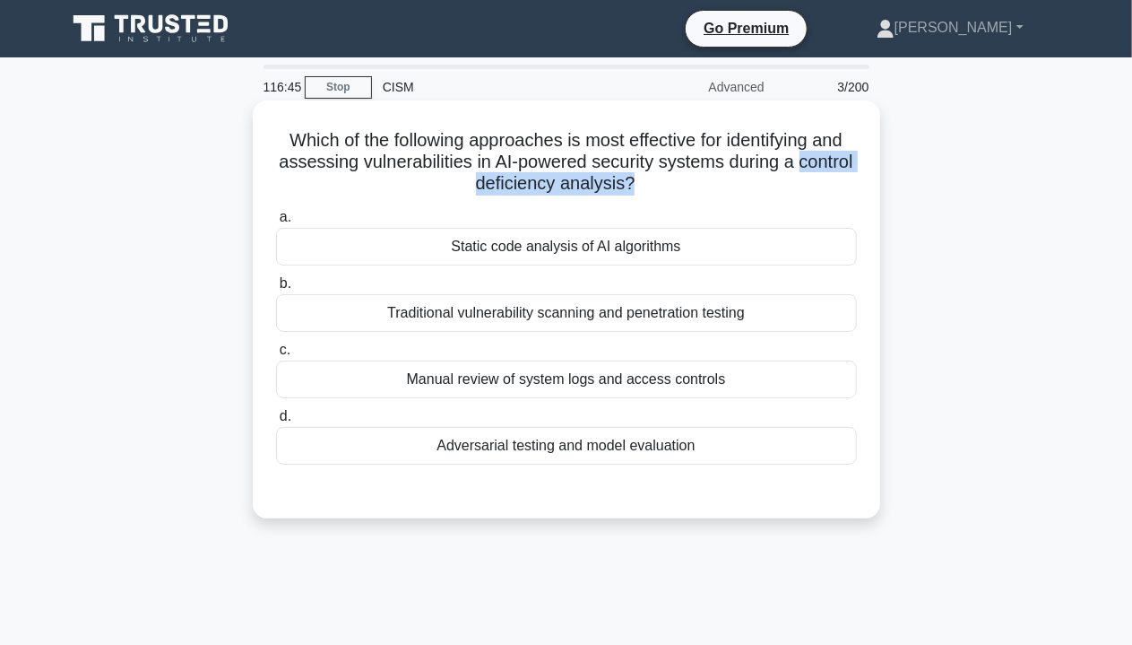
drag, startPoint x: 466, startPoint y: 187, endPoint x: 662, endPoint y: 186, distance: 196.3
click at [662, 186] on h5 "Which of the following approaches is most effective for identifying and assessi…" at bounding box center [566, 162] width 585 height 66
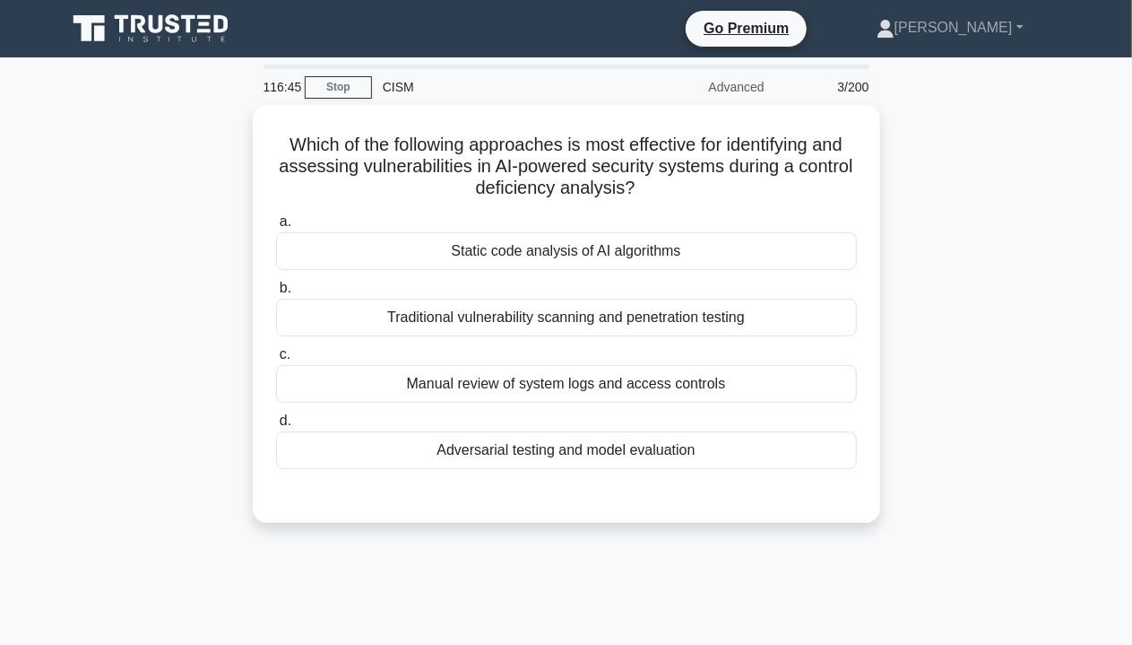
click at [940, 244] on div "Which of the following approaches is most effective for identifying and assessi…" at bounding box center [567, 324] width 1022 height 439
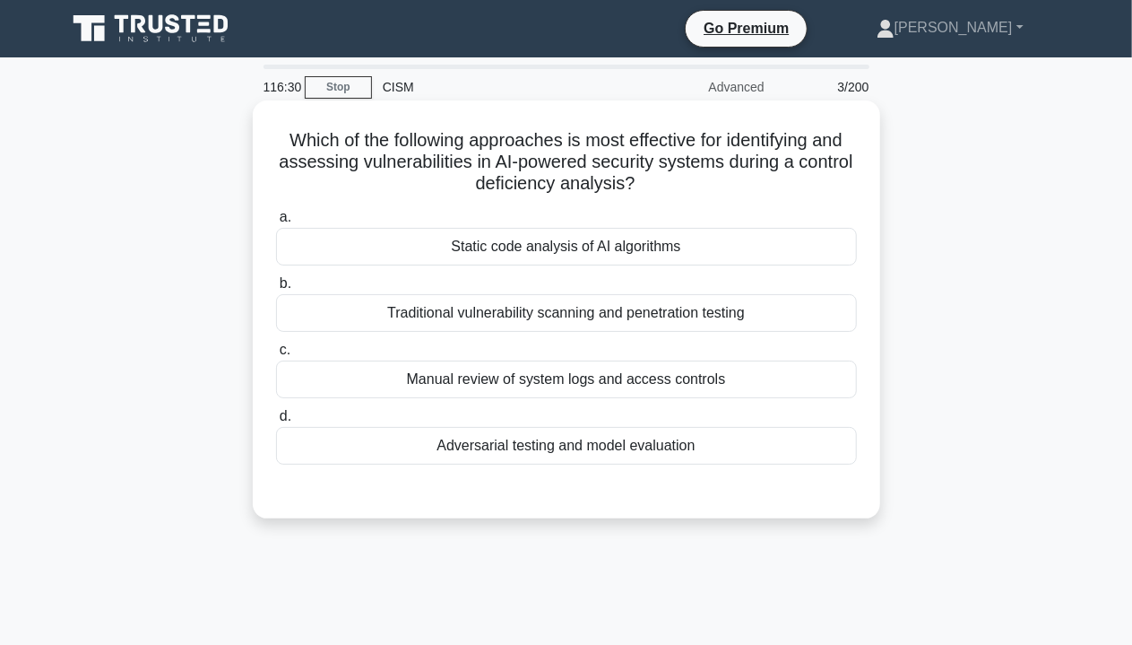
drag, startPoint x: 525, startPoint y: 164, endPoint x: 675, endPoint y: 193, distance: 152.4
click at [675, 193] on h5 "Which of the following approaches is most effective for identifying and assessi…" at bounding box center [566, 162] width 585 height 66
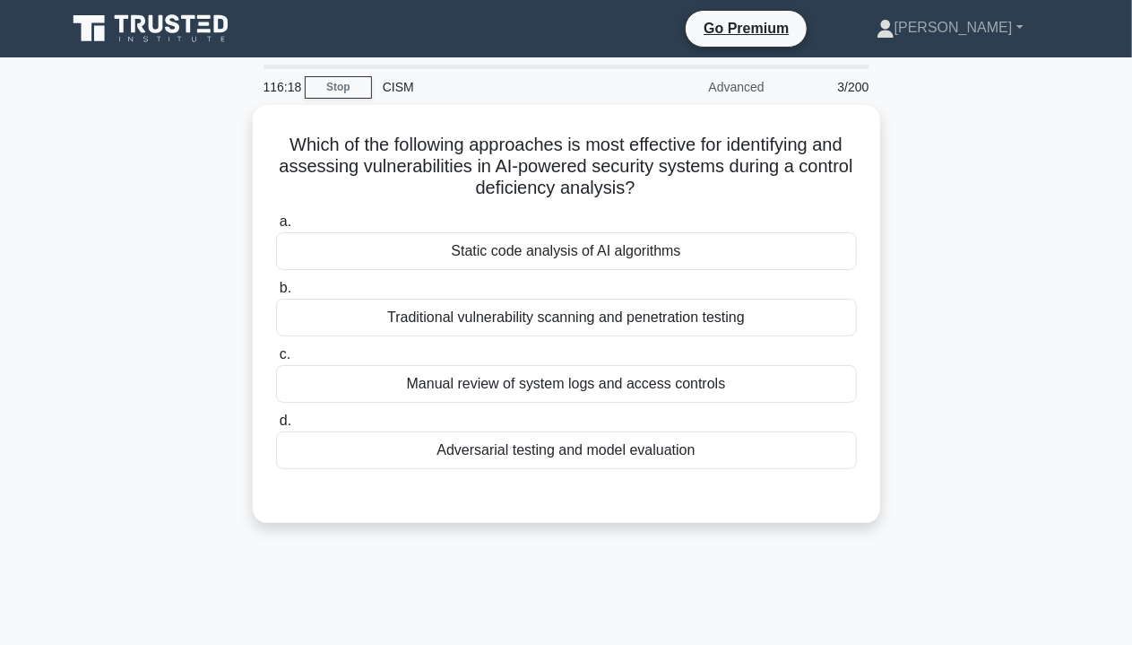
click at [902, 301] on div "Which of the following approaches is most effective for identifying and assessi…" at bounding box center [567, 324] width 1022 height 439
click at [945, 253] on div "Which of the following approaches is most effective for identifying and assessi…" at bounding box center [567, 324] width 1022 height 439
click at [913, 264] on div "Which of the following approaches is most effective for identifying and assessi…" at bounding box center [567, 324] width 1022 height 439
click at [950, 333] on div "Which of the following approaches is most effective for identifying and assessi…" at bounding box center [567, 324] width 1022 height 439
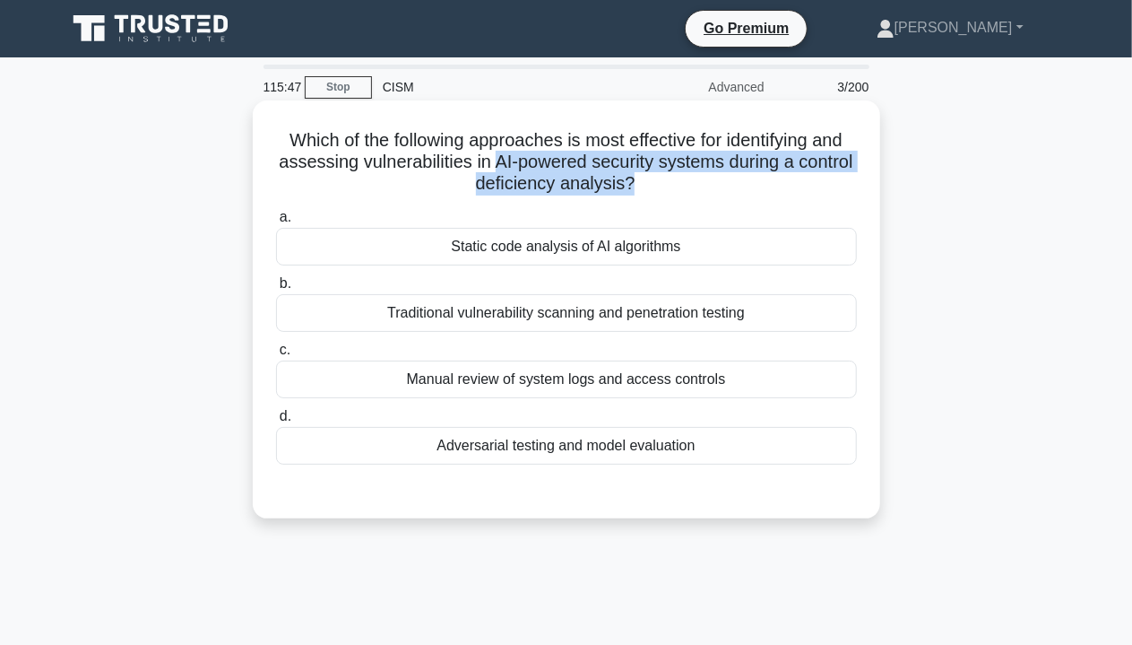
drag, startPoint x: 524, startPoint y: 164, endPoint x: 660, endPoint y: 189, distance: 138.6
click at [660, 189] on h5 "Which of the following approaches is most effective for identifying and assessi…" at bounding box center [566, 162] width 585 height 66
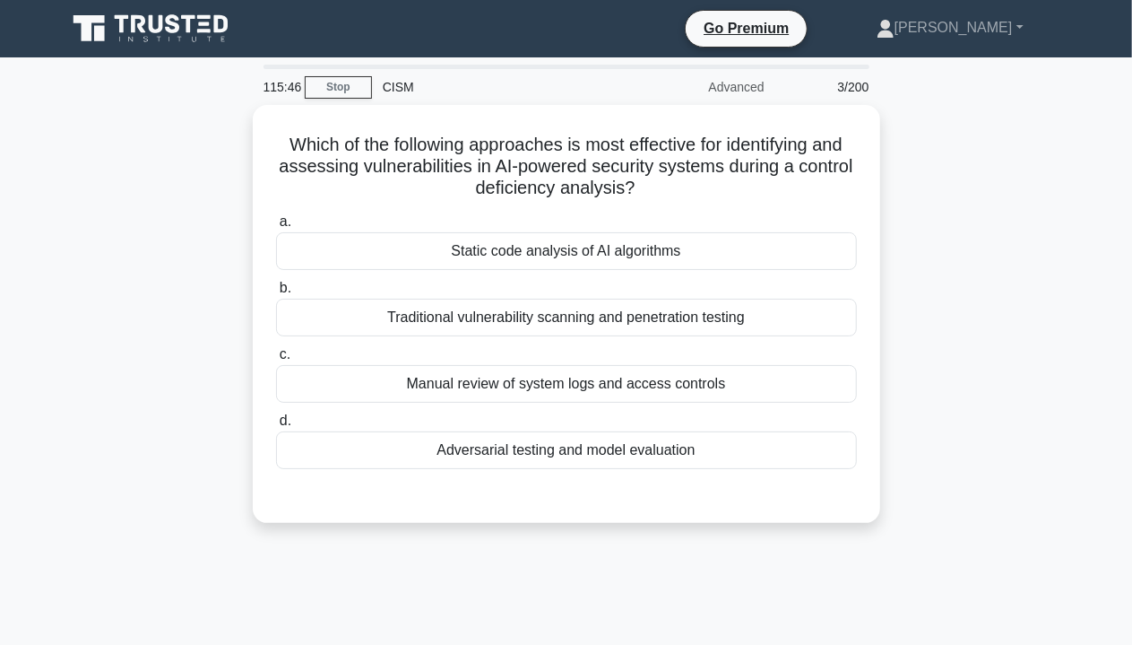
click at [966, 411] on div "Which of the following approaches is most effective for identifying and assessi…" at bounding box center [567, 324] width 1022 height 439
click at [917, 418] on div "Which of the following approaches is most effective for identifying and assessi…" at bounding box center [567, 324] width 1022 height 439
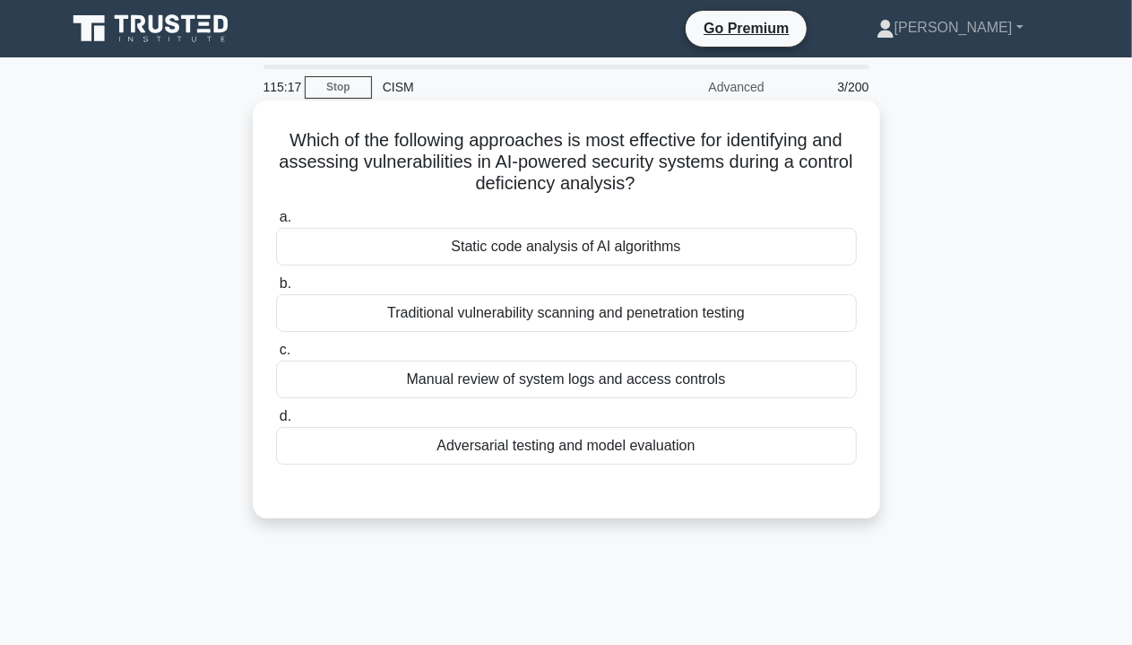
click at [619, 247] on div "Static code analysis of AI algorithms" at bounding box center [566, 247] width 581 height 38
click at [276, 223] on input "a. Static code analysis of AI algorithms" at bounding box center [276, 218] width 0 height 12
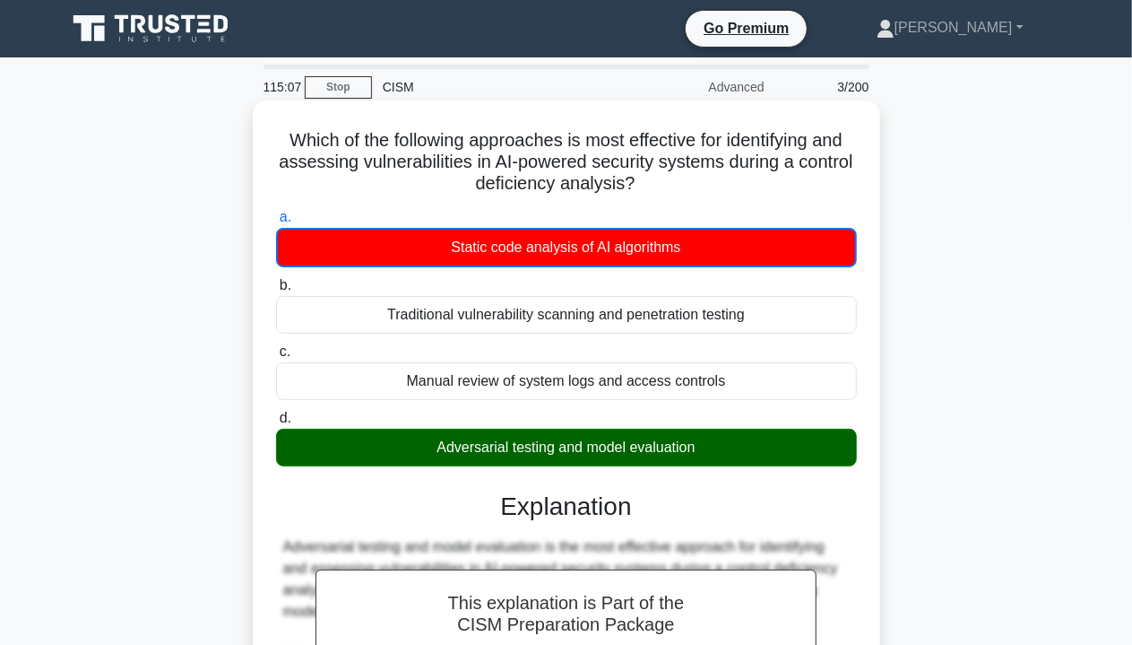
drag, startPoint x: 429, startPoint y: 450, endPoint x: 706, endPoint y: 455, distance: 277.9
click at [706, 455] on div "Adversarial testing and model evaluation" at bounding box center [566, 448] width 581 height 38
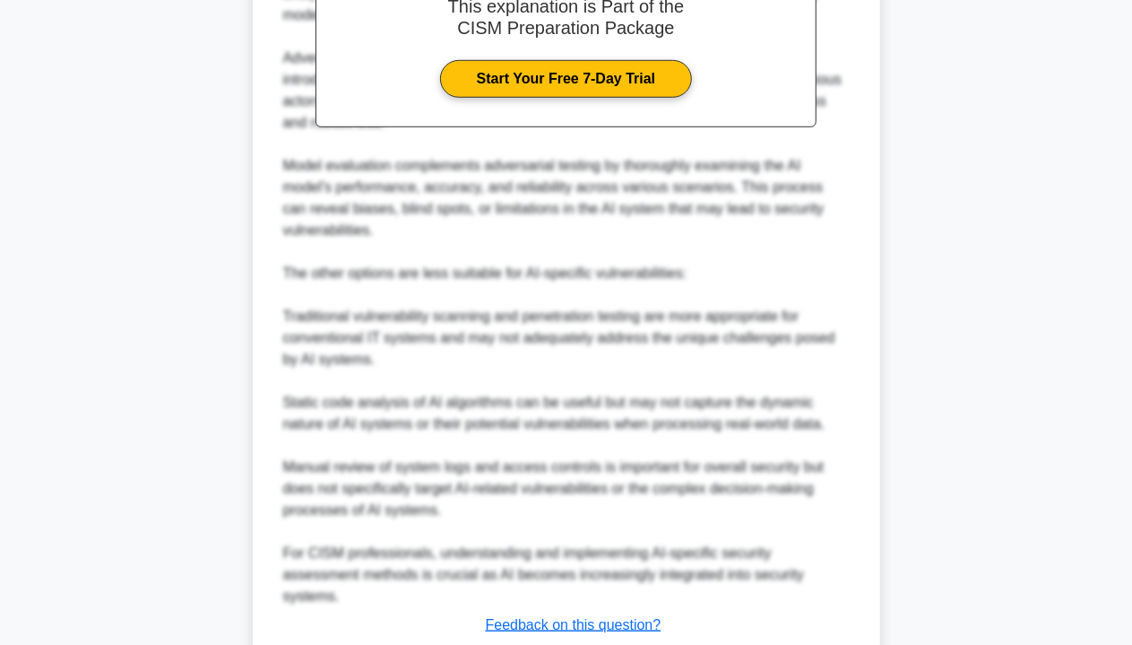
scroll to position [628, 0]
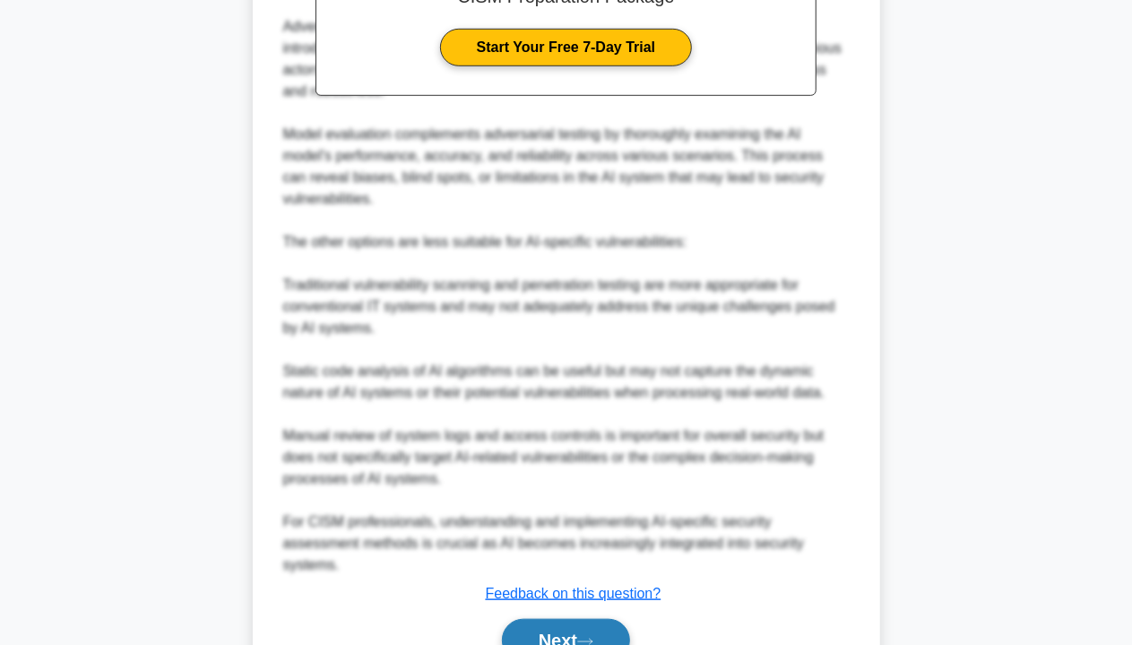
click at [603, 619] on button "Next" at bounding box center [566, 640] width 128 height 43
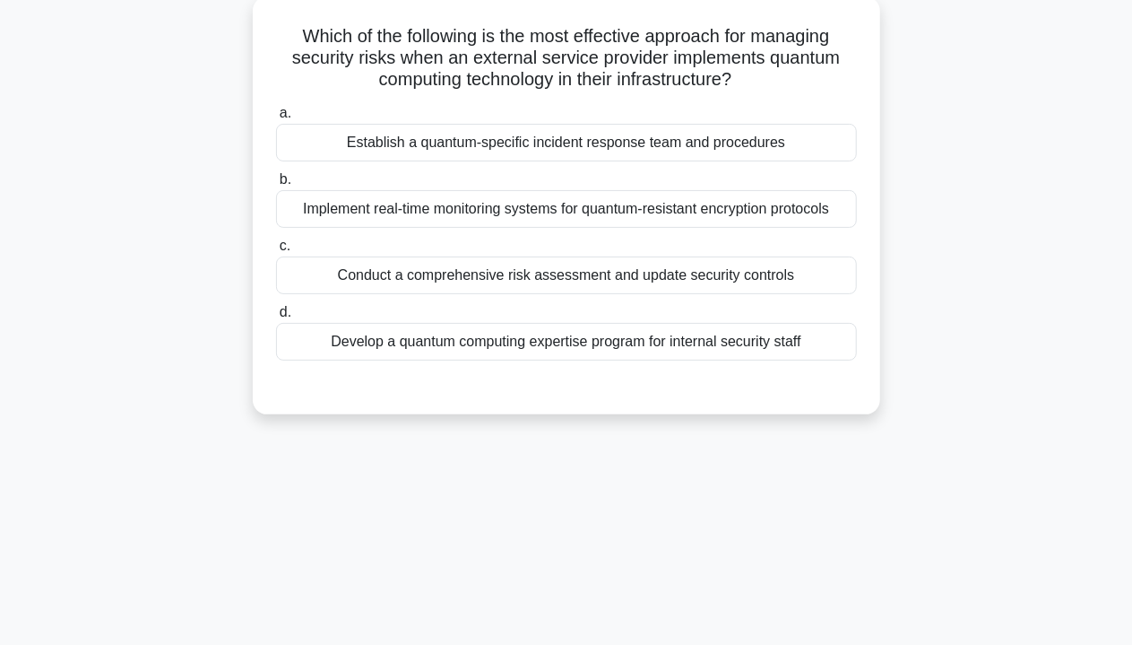
scroll to position [0, 0]
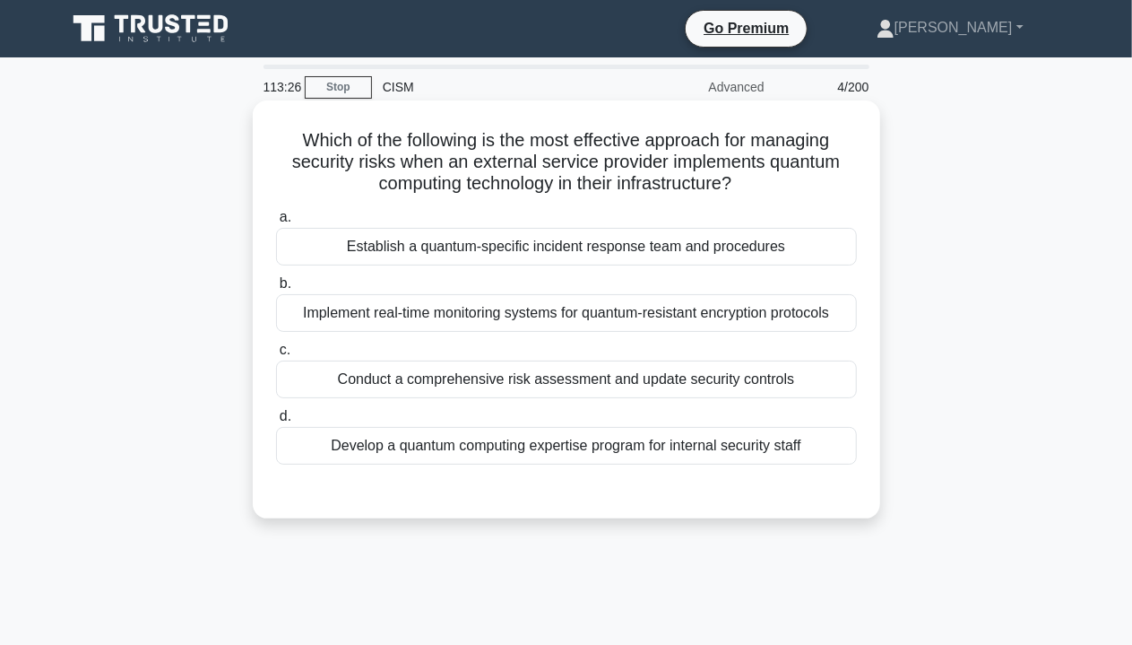
drag, startPoint x: 292, startPoint y: 142, endPoint x: 774, endPoint y: 189, distance: 483.7
click at [774, 189] on h5 "Which of the following is the most effective approach for managing security ris…" at bounding box center [566, 162] width 585 height 66
click at [694, 380] on div "Conduct a comprehensive risk assessment and update security controls" at bounding box center [566, 379] width 581 height 38
click at [276, 356] on input "c. Conduct a comprehensive risk assessment and update security controls" at bounding box center [276, 350] width 0 height 12
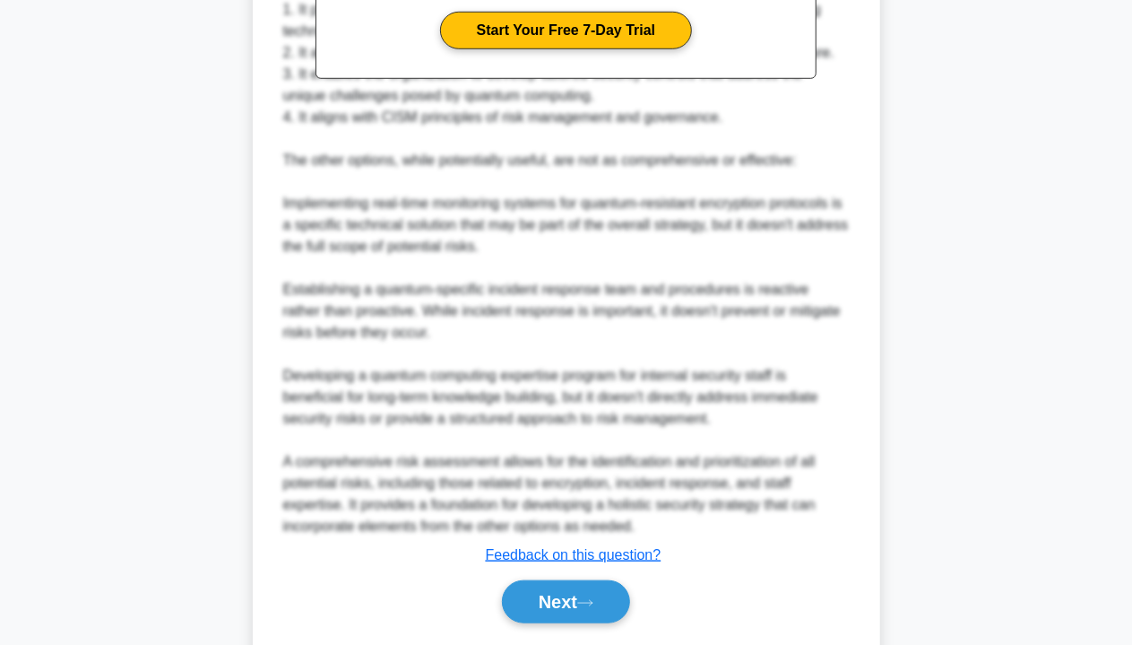
scroll to position [695, 0]
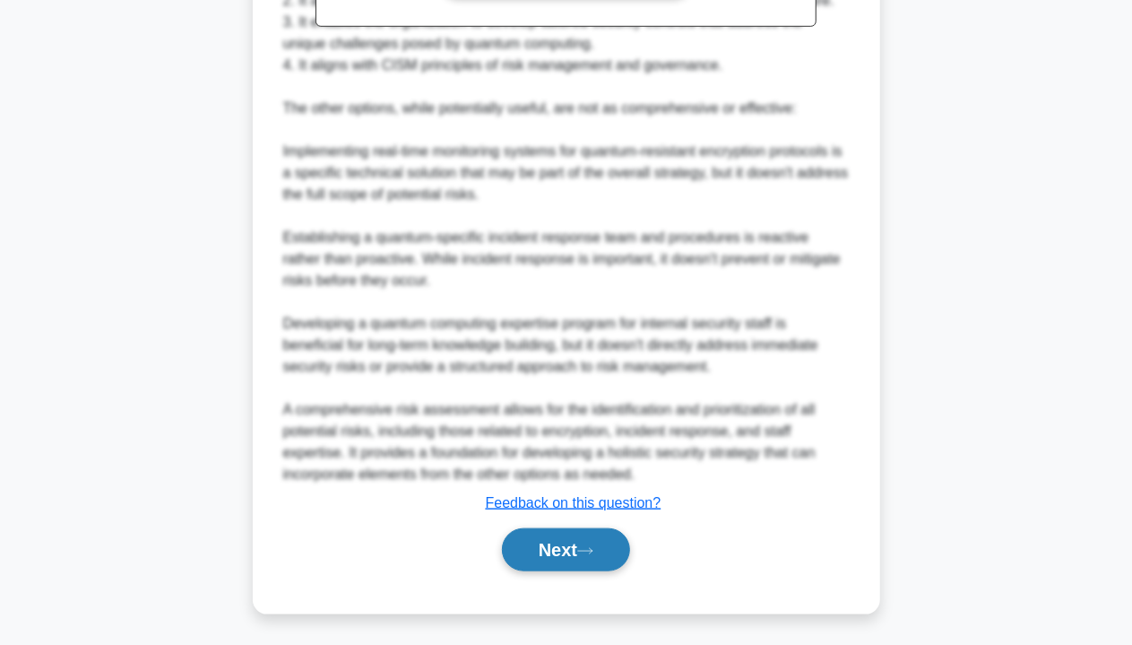
click at [562, 552] on button "Next" at bounding box center [566, 549] width 128 height 43
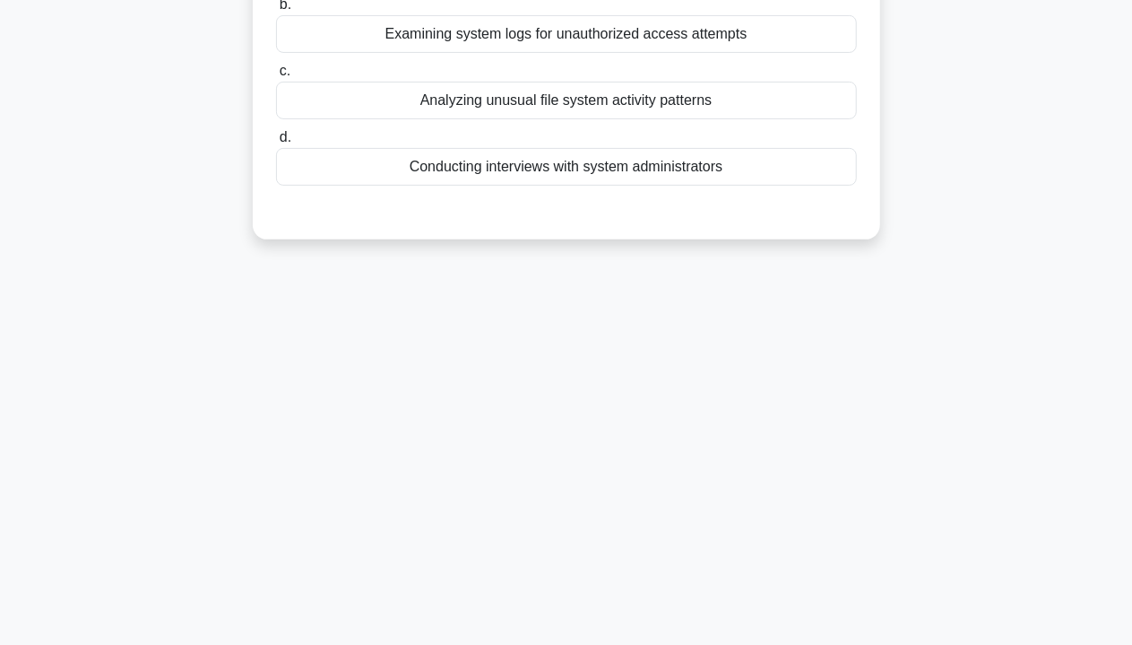
scroll to position [0, 0]
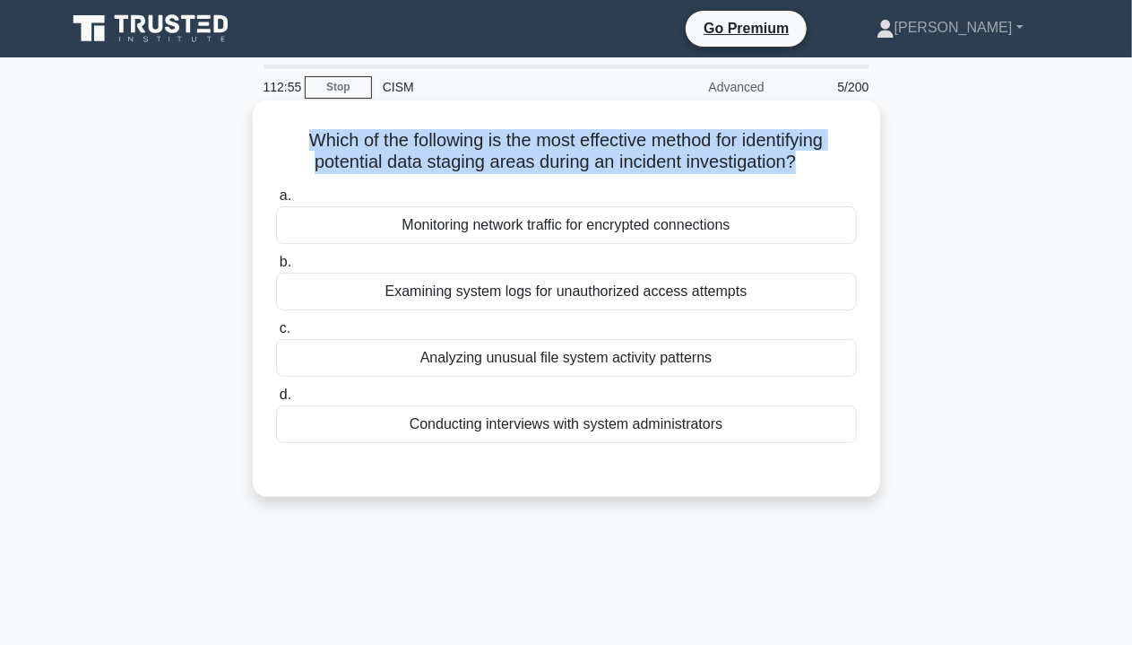
drag, startPoint x: 799, startPoint y: 161, endPoint x: 265, endPoint y: 133, distance: 534.2
click at [265, 133] on div "Which of the following is the most effective method for identifying potential d…" at bounding box center [566, 299] width 613 height 382
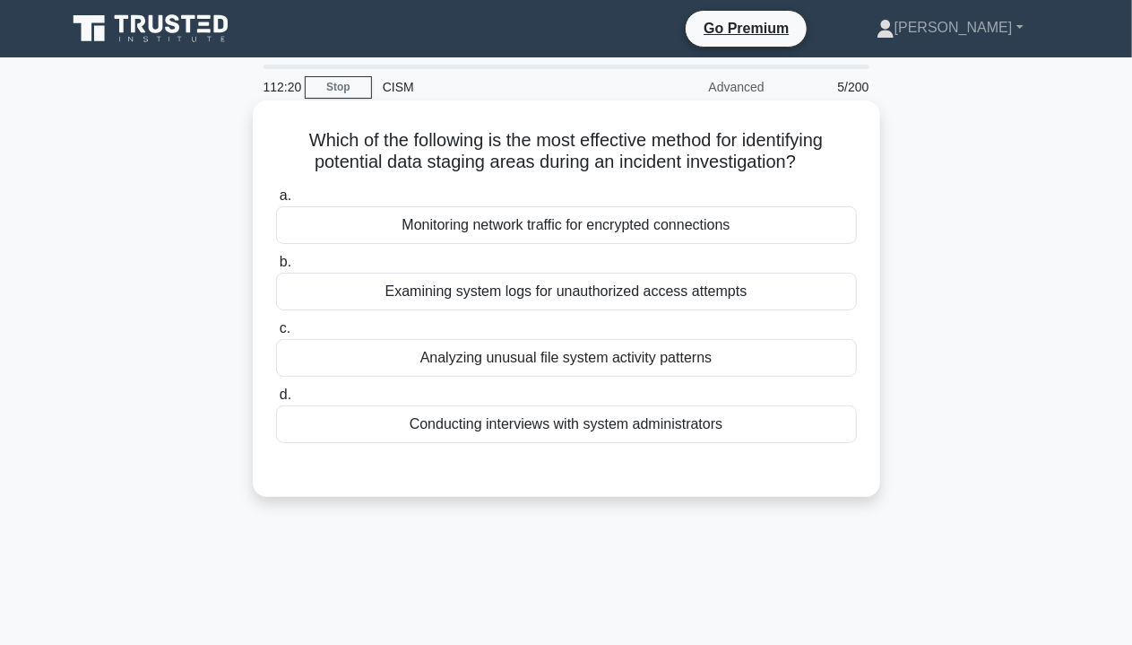
click at [595, 302] on div "Examining system logs for unauthorized access attempts" at bounding box center [566, 292] width 581 height 38
click at [276, 268] on input "b. Examining system logs for unauthorized access attempts" at bounding box center [276, 262] width 0 height 12
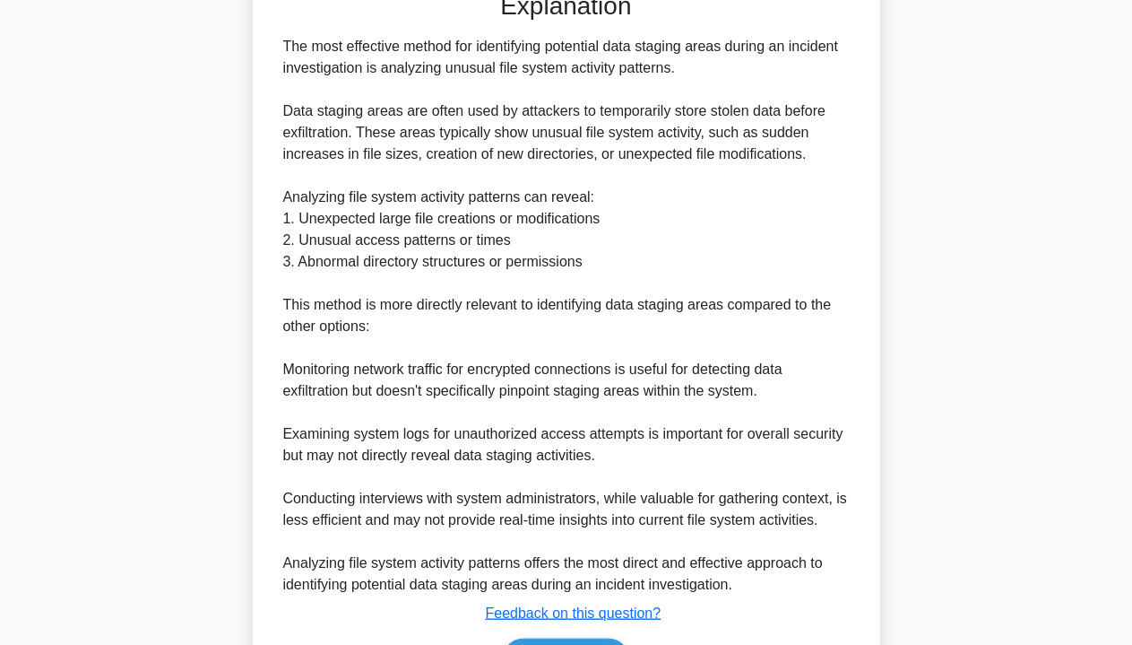
scroll to position [538, 0]
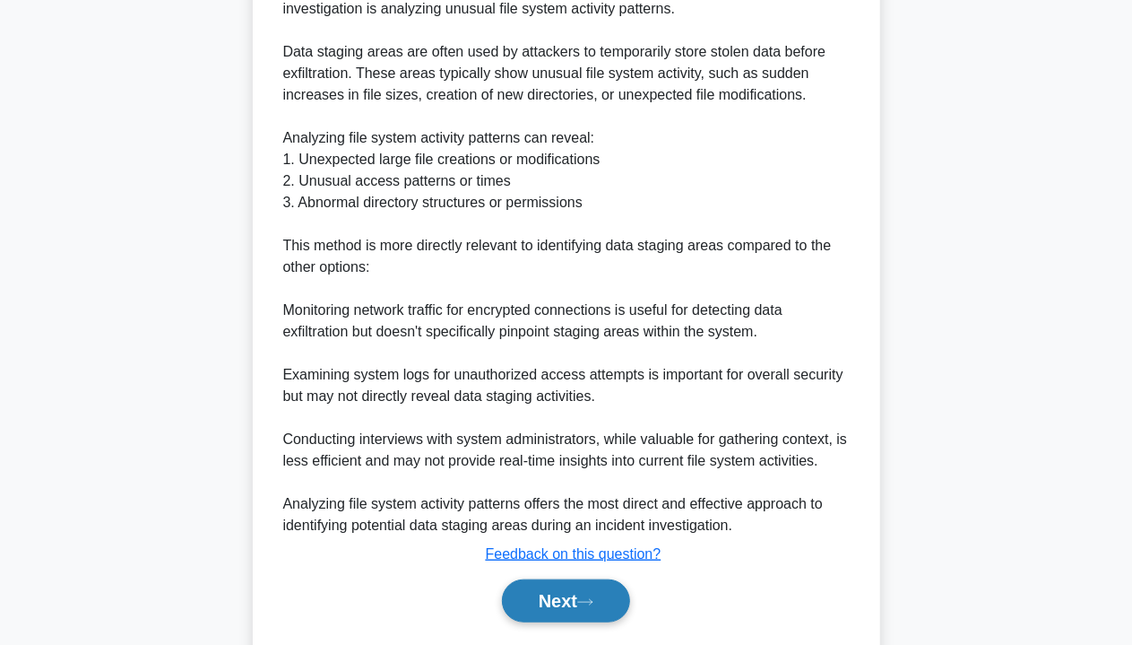
click at [550, 593] on button "Next" at bounding box center [566, 600] width 128 height 43
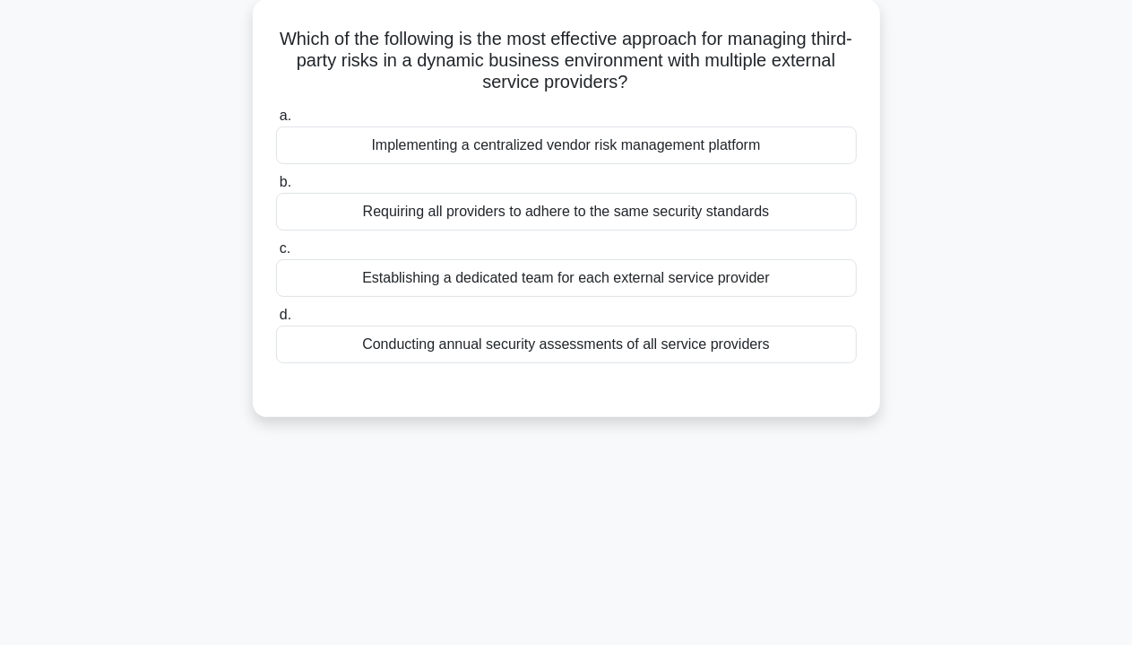
scroll to position [0, 0]
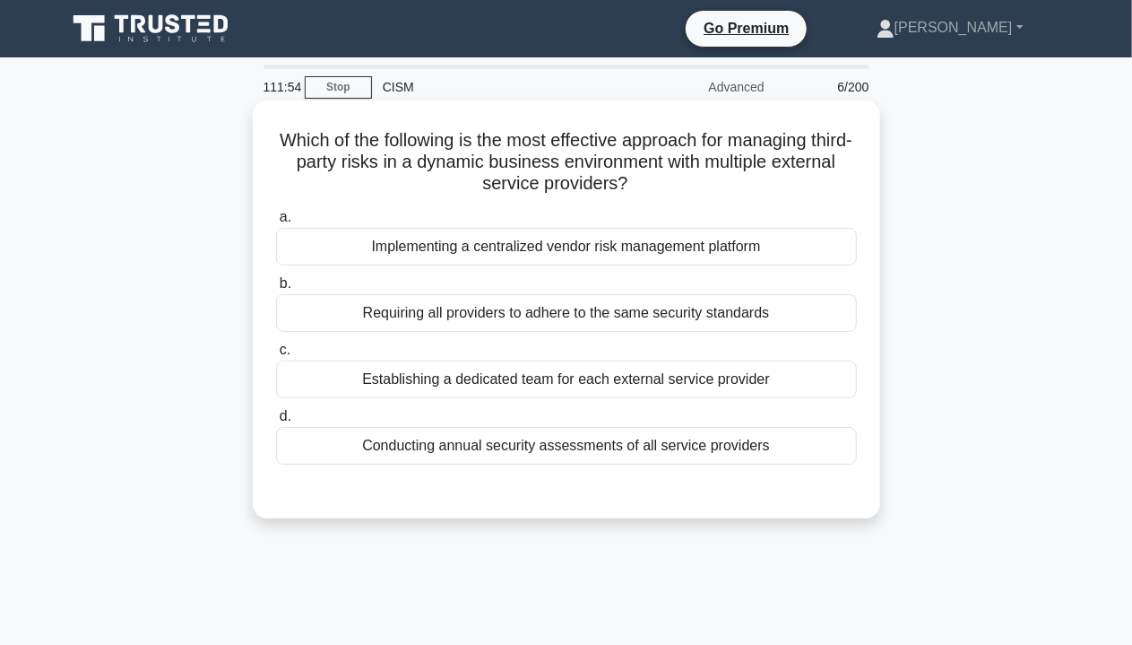
drag, startPoint x: 728, startPoint y: 164, endPoint x: 720, endPoint y: 184, distance: 21.3
click at [720, 184] on h5 "Which of the following is the most effective approach for managing third-party …" at bounding box center [566, 162] width 585 height 66
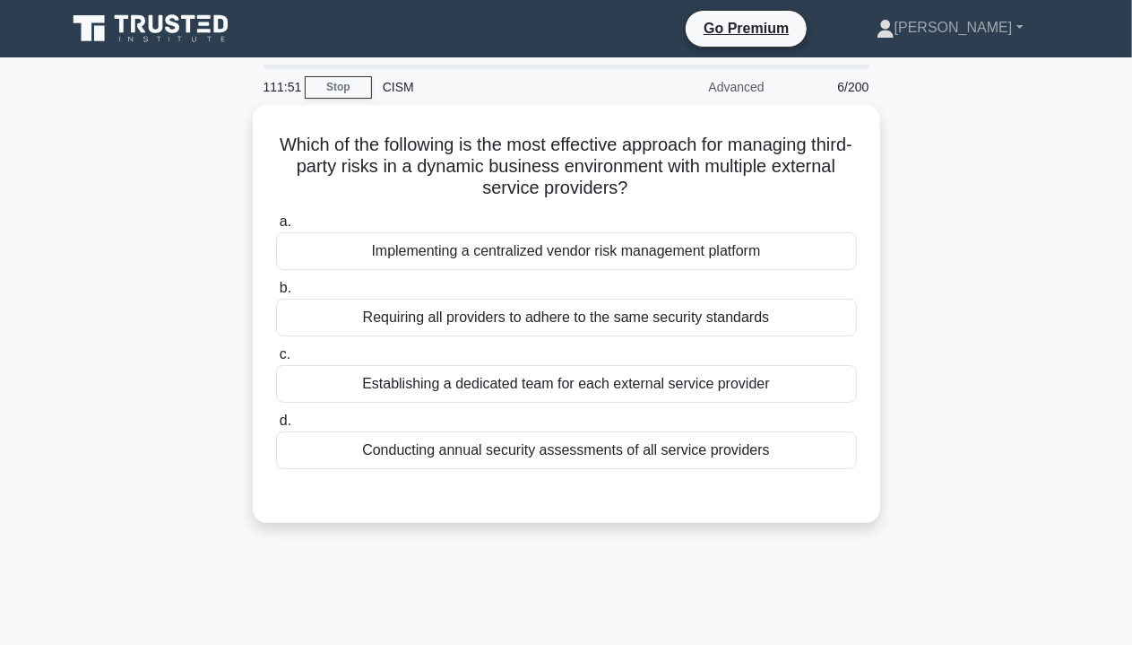
click at [943, 309] on div "Which of the following is the most effective approach for managing third-party …" at bounding box center [567, 324] width 1022 height 439
click at [993, 315] on div "Which of the following is the most effective approach for managing third-party …" at bounding box center [567, 324] width 1022 height 439
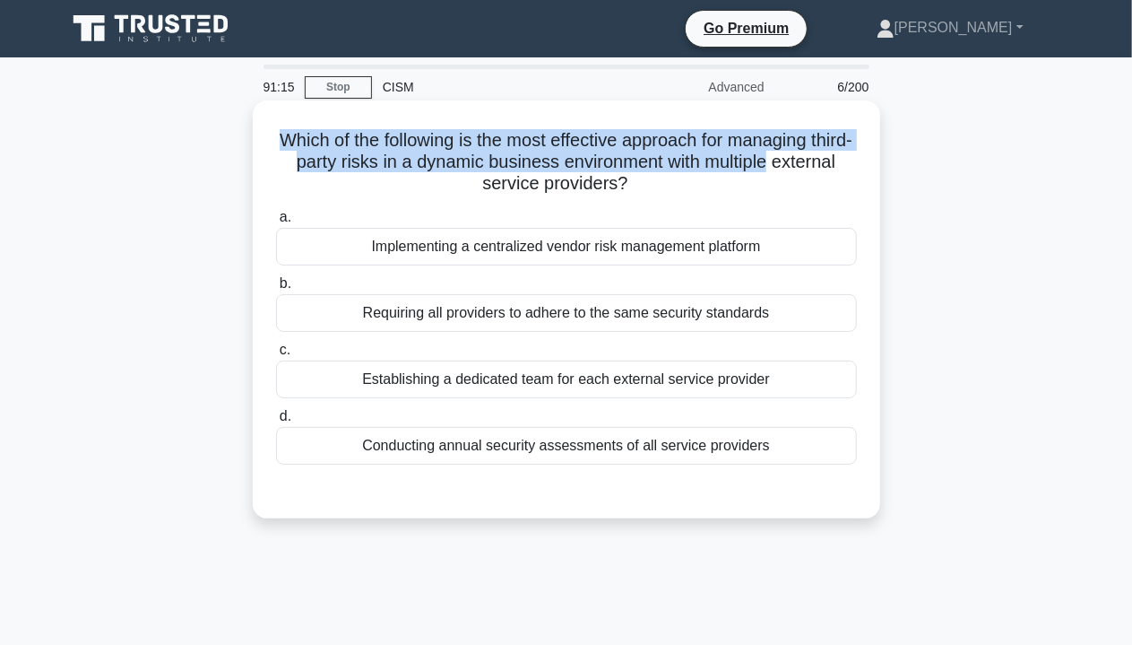
drag, startPoint x: 292, startPoint y: 140, endPoint x: 852, endPoint y: 169, distance: 560.2
click at [852, 169] on h5 "Which of the following is the most effective approach for managing third-party …" at bounding box center [566, 162] width 585 height 66
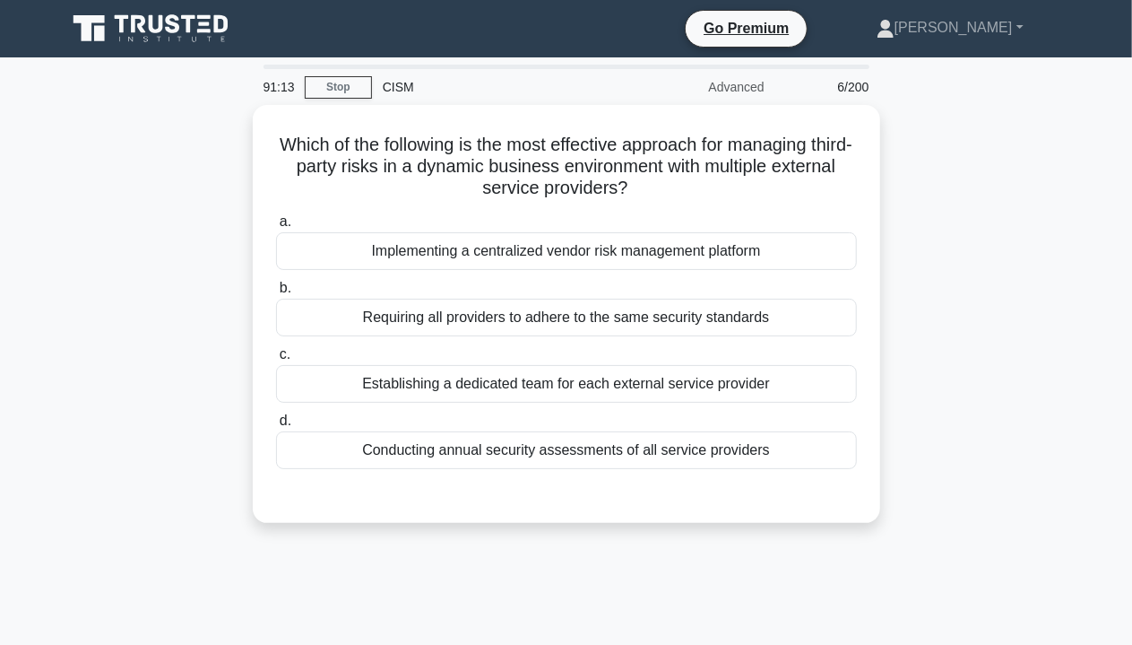
click at [925, 189] on div "Which of the following is the most effective approach for managing third-party …" at bounding box center [567, 324] width 1022 height 439
